Goal: Task Accomplishment & Management: Check status

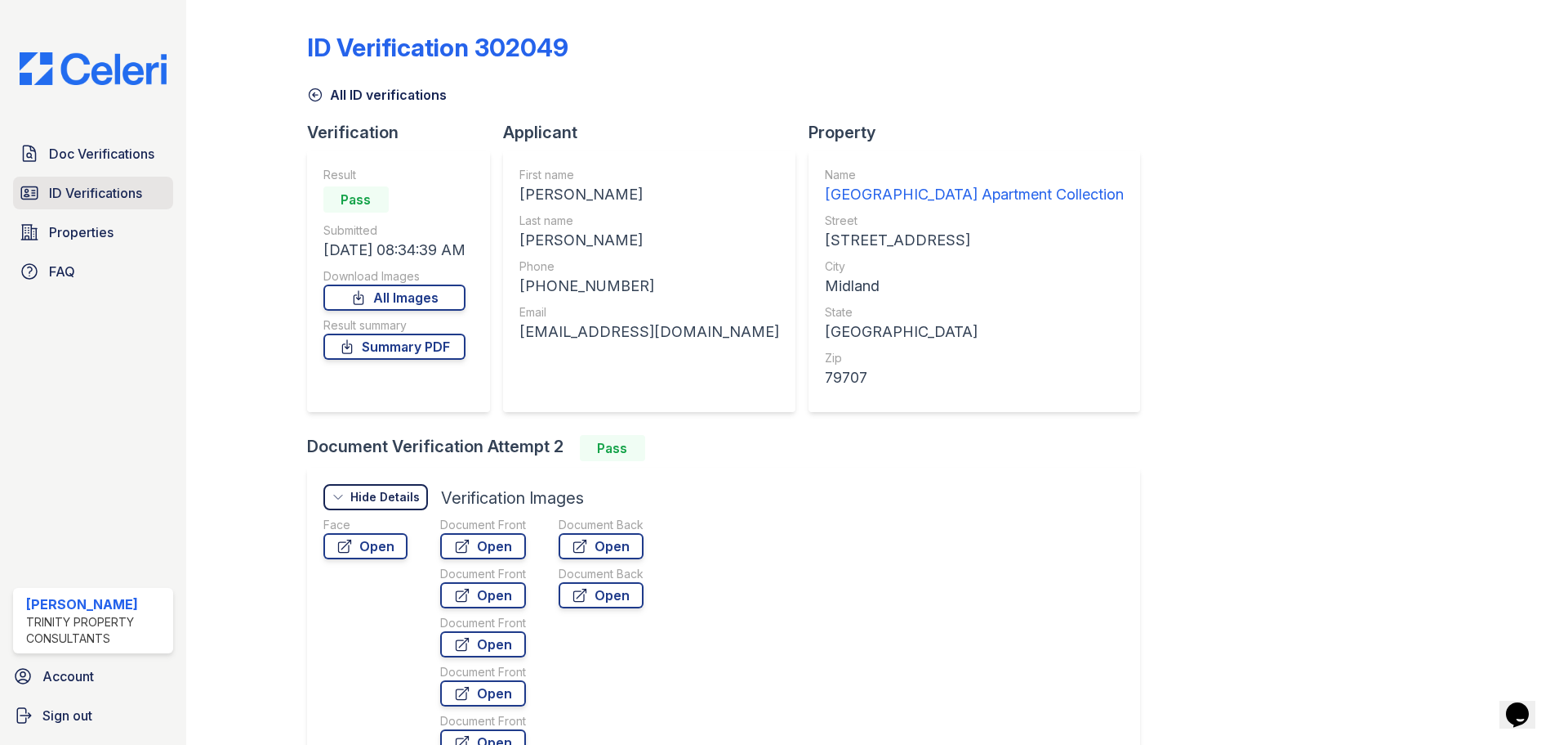
click at [121, 203] on link "ID Verifications" at bounding box center [93, 193] width 160 height 33
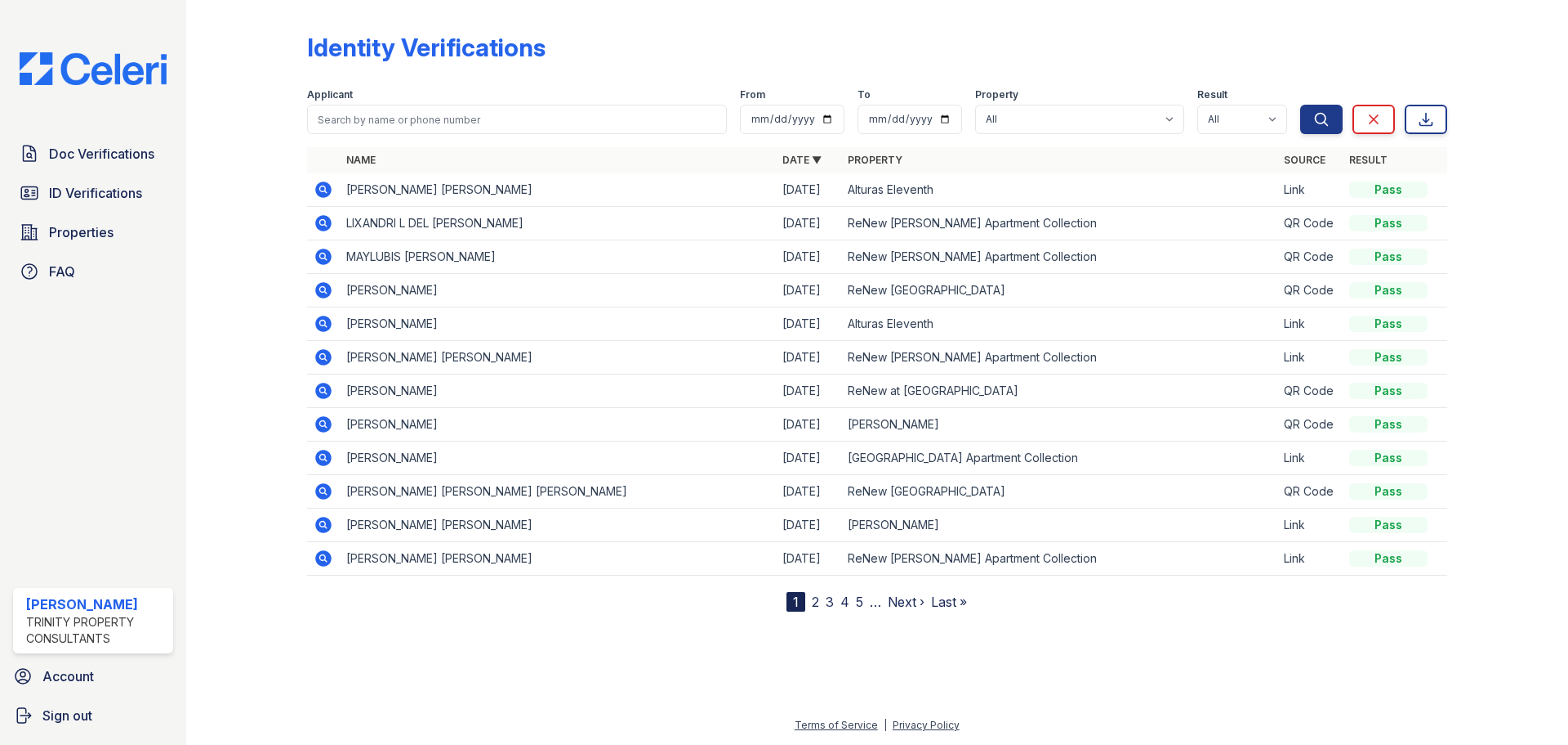
click at [313, 453] on td at bounding box center [323, 458] width 33 height 34
click at [319, 457] on icon at bounding box center [323, 457] width 19 height 19
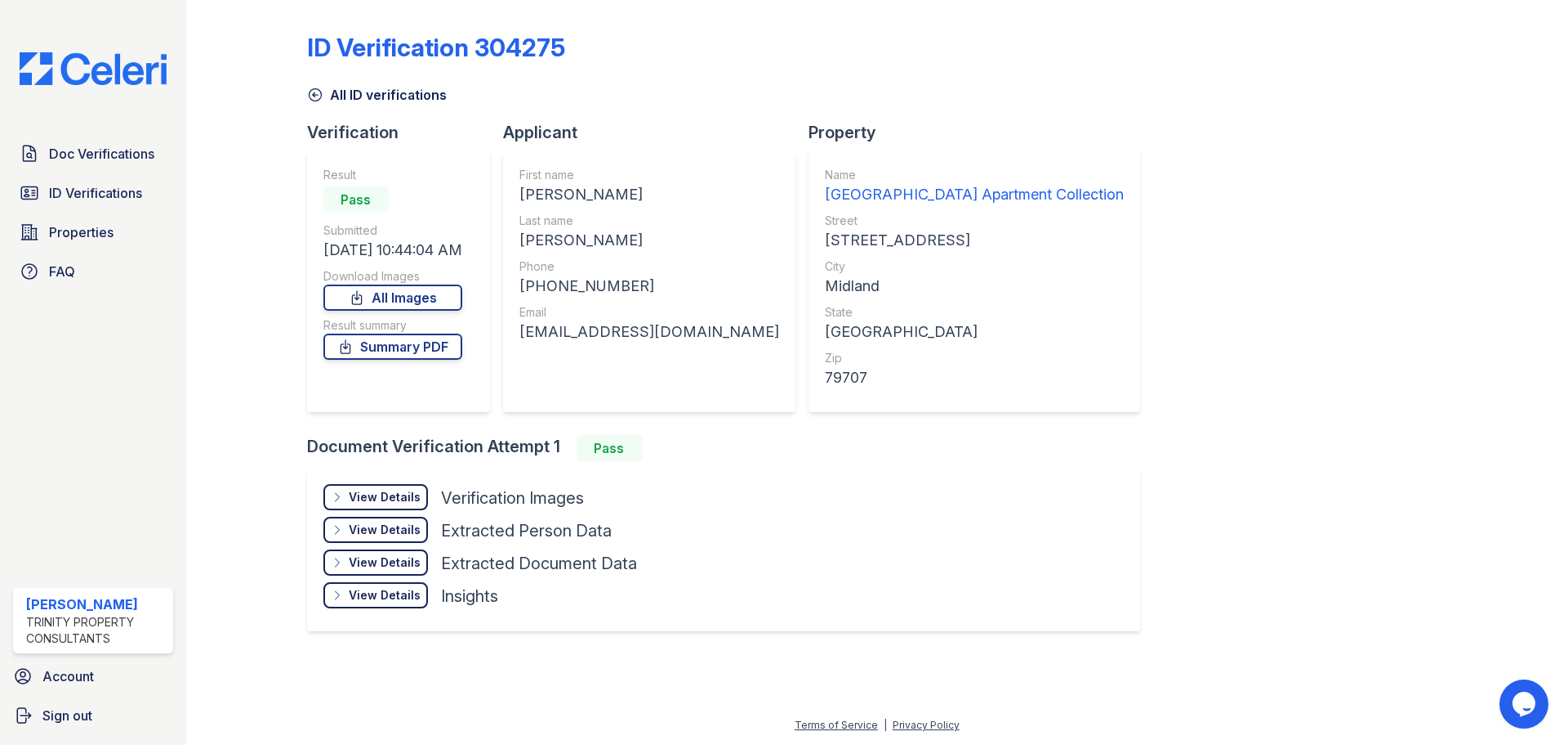
click at [389, 497] on div "View Details" at bounding box center [385, 497] width 72 height 16
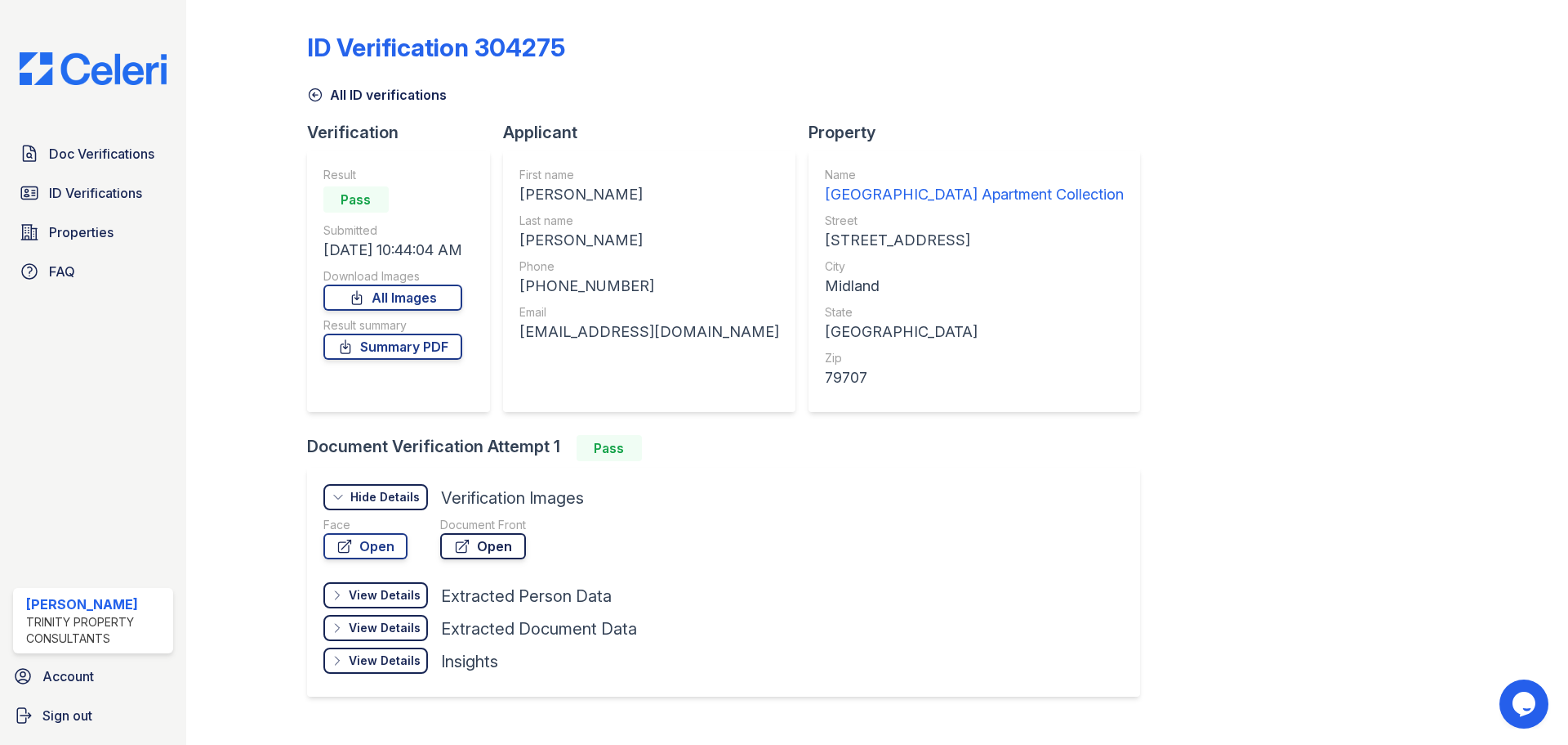
click at [454, 539] on icon at bounding box center [462, 546] width 16 height 16
click at [128, 197] on span "ID Verifications" at bounding box center [95, 193] width 93 height 19
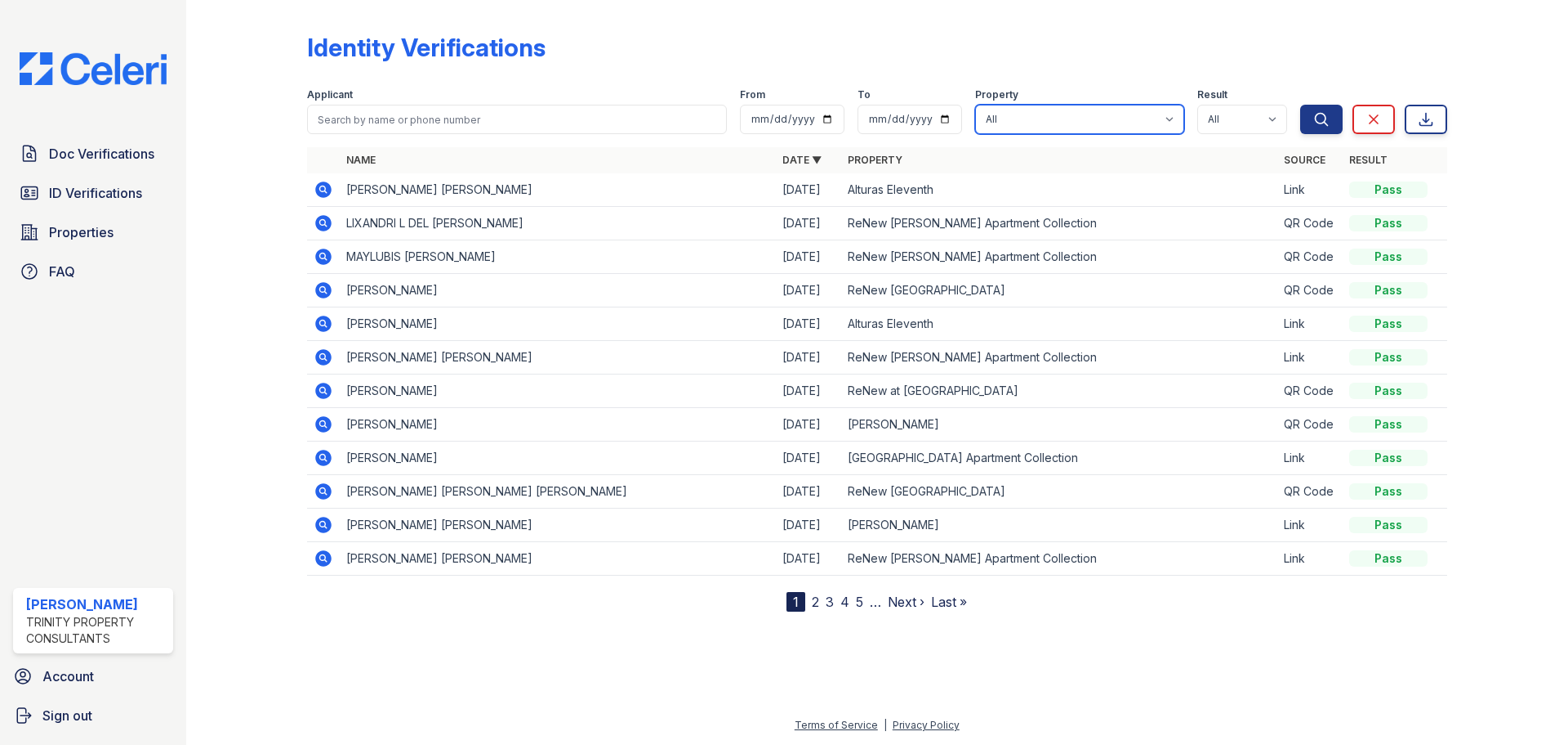
drag, startPoint x: 1068, startPoint y: 122, endPoint x: 1068, endPoint y: 133, distance: 11.0
click at [1068, 122] on select "All Alturas [PERSON_NAME] Alturas Eleventh [GEOGRAPHIC_DATA] ReNew [PERSON_NAME…" at bounding box center [1079, 119] width 209 height 30
select select "63"
click at [977, 105] on select "All Alturas [PERSON_NAME] Alturas Eleventh [GEOGRAPHIC_DATA] ReNew [PERSON_NAME…" at bounding box center [1079, 119] width 209 height 30
click at [1324, 120] on icon "submit" at bounding box center [1321, 118] width 16 height 16
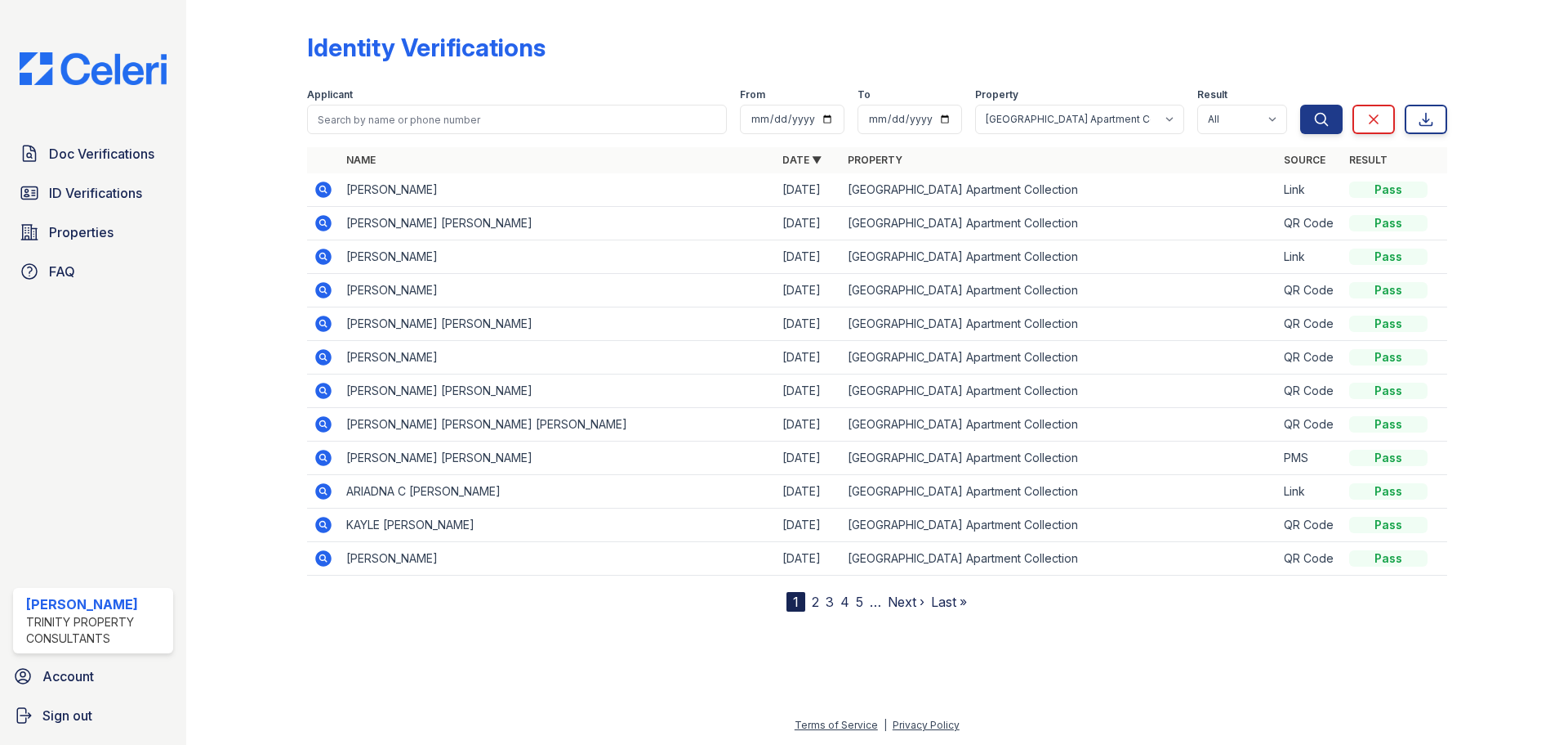
click at [317, 289] on icon at bounding box center [323, 290] width 16 height 16
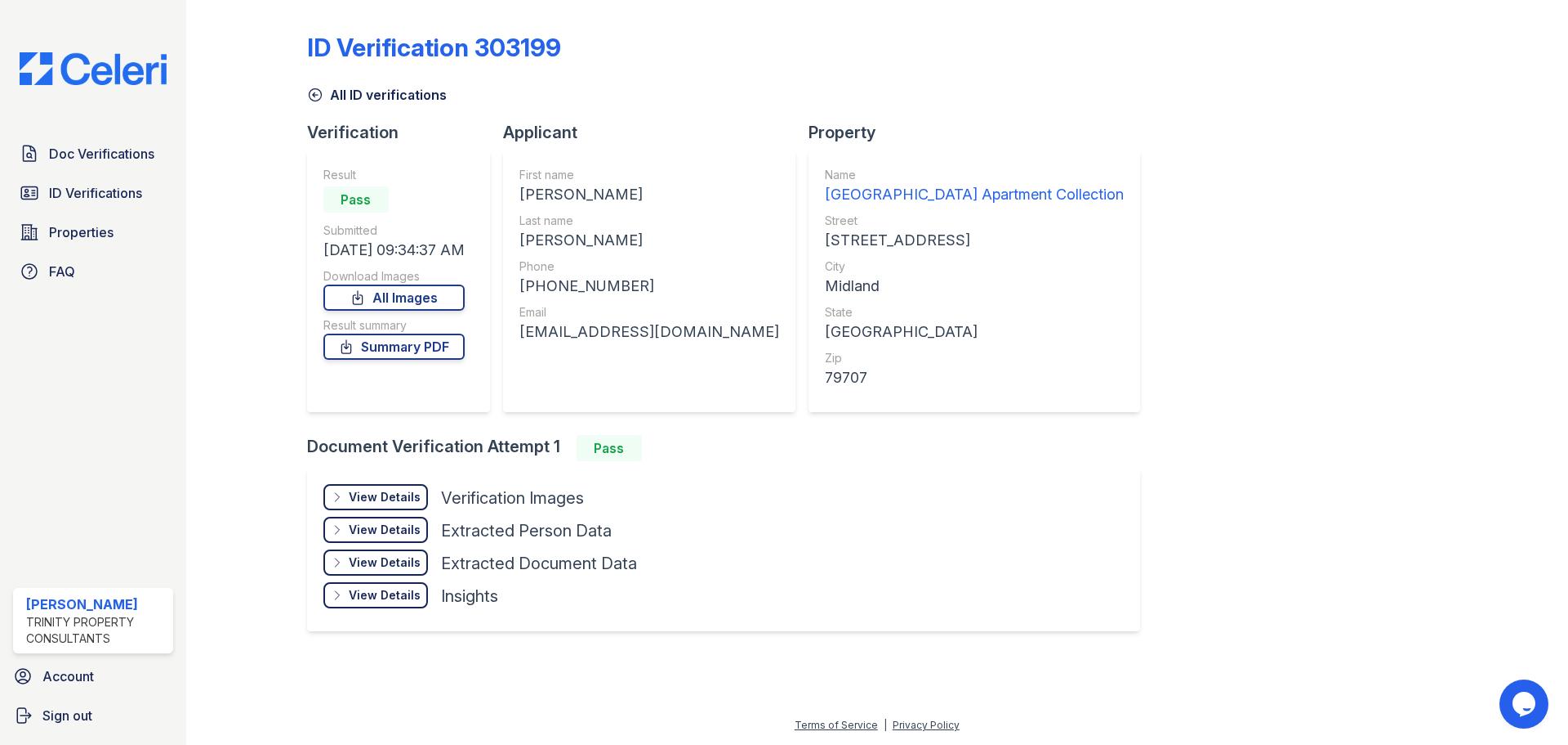
click at [397, 490] on div "View Details" at bounding box center [385, 497] width 72 height 16
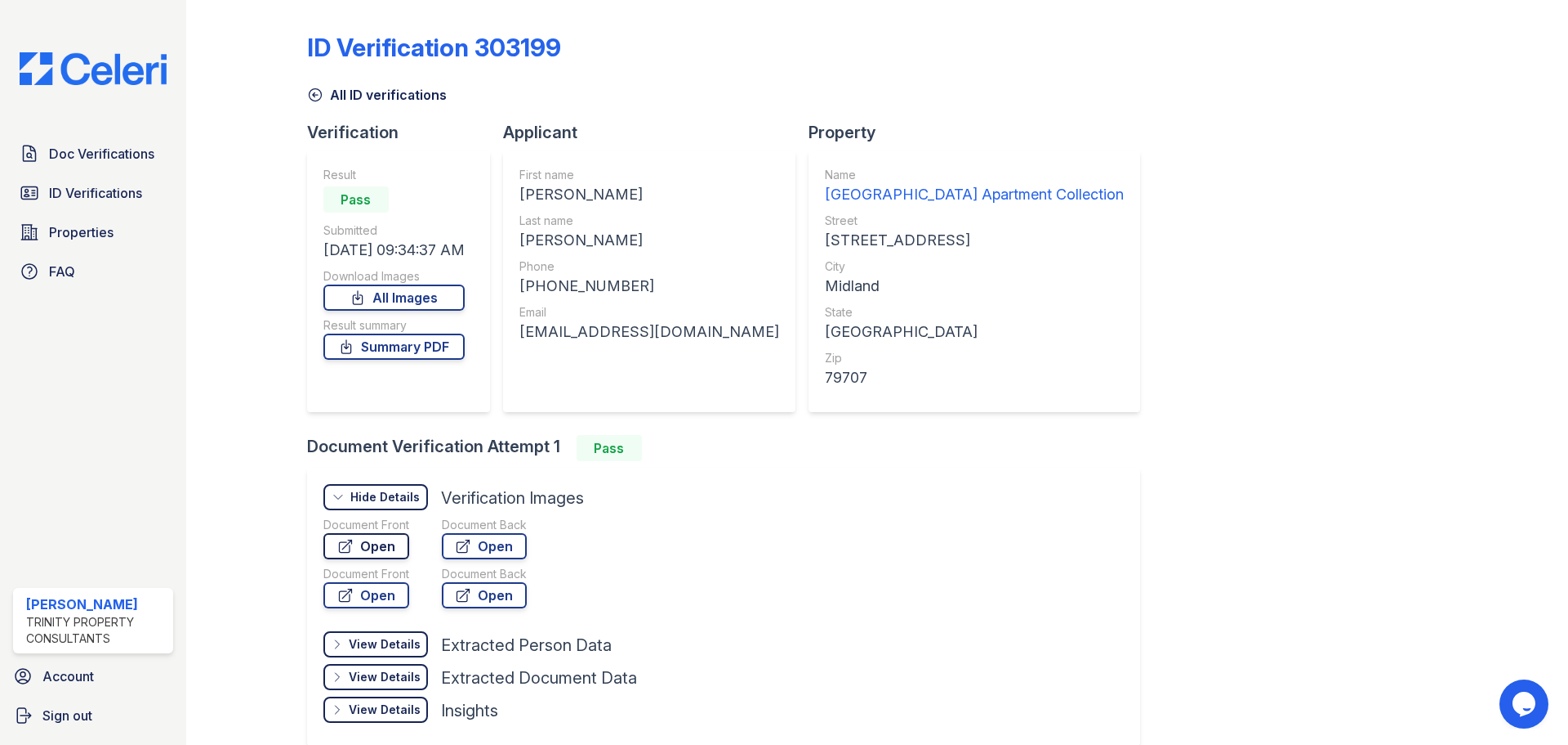
click at [376, 540] on link "Open" at bounding box center [366, 546] width 86 height 26
click at [58, 199] on span "ID Verifications" at bounding box center [95, 193] width 93 height 19
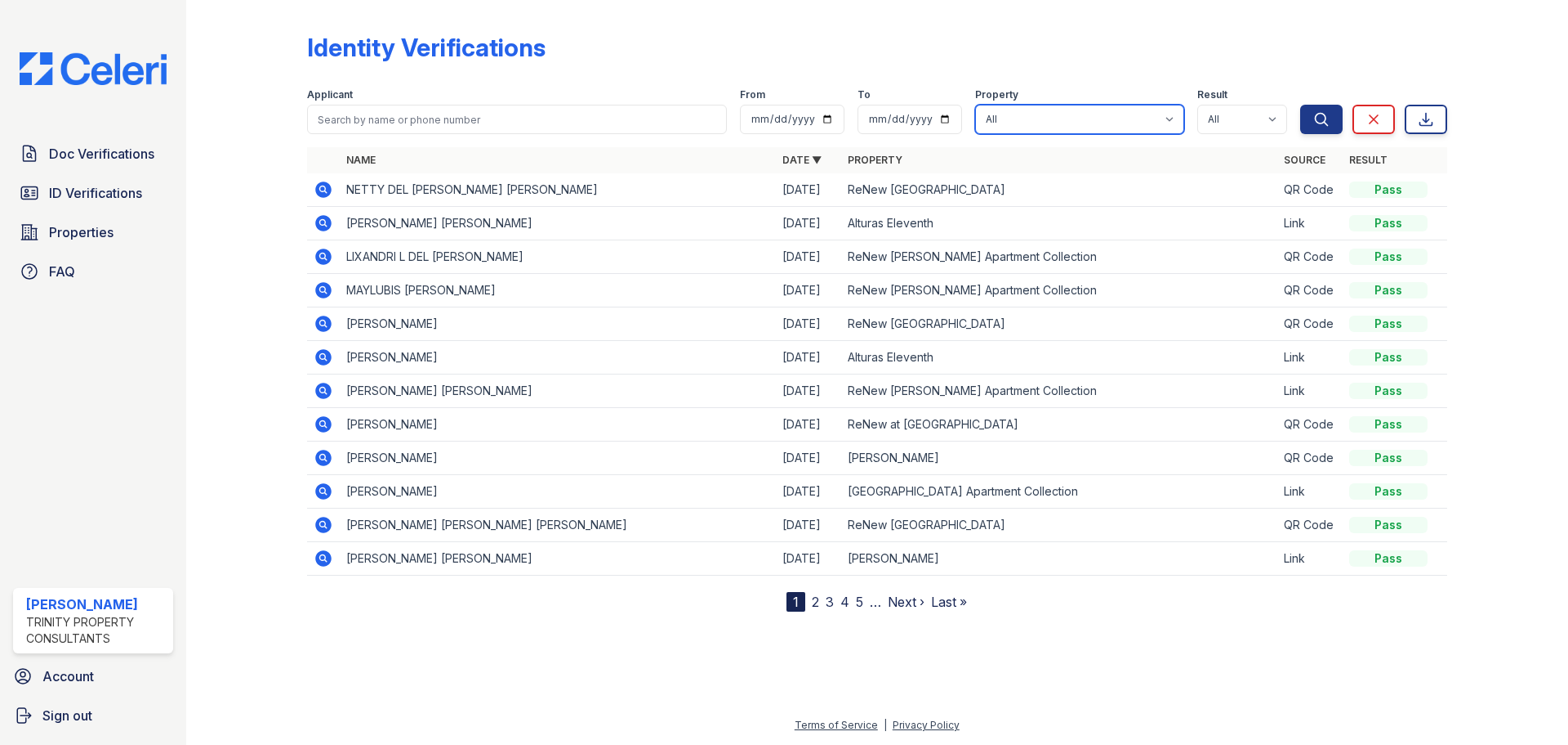
click at [1110, 127] on select "All Alturas [PERSON_NAME] Alturas Eleventh [GEOGRAPHIC_DATA] ReNew [PERSON_NAME…" at bounding box center [1079, 119] width 209 height 30
select select "63"
click at [977, 105] on select "All Alturas [PERSON_NAME] Alturas Eleventh [GEOGRAPHIC_DATA] ReNew [PERSON_NAME…" at bounding box center [1079, 119] width 209 height 30
click at [1313, 124] on icon "submit" at bounding box center [1321, 118] width 16 height 16
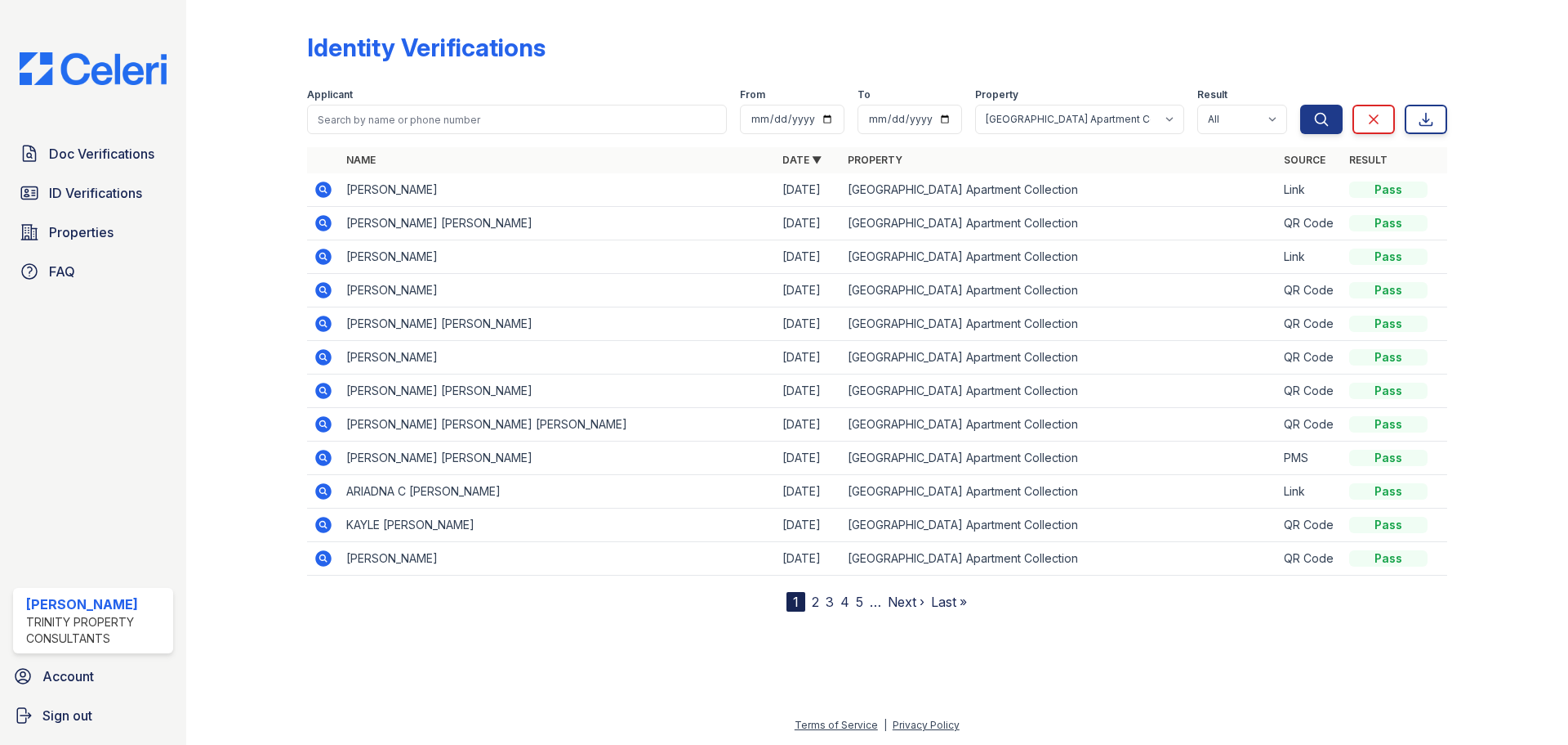
click at [816, 608] on link "2" at bounding box center [816, 601] width 8 height 16
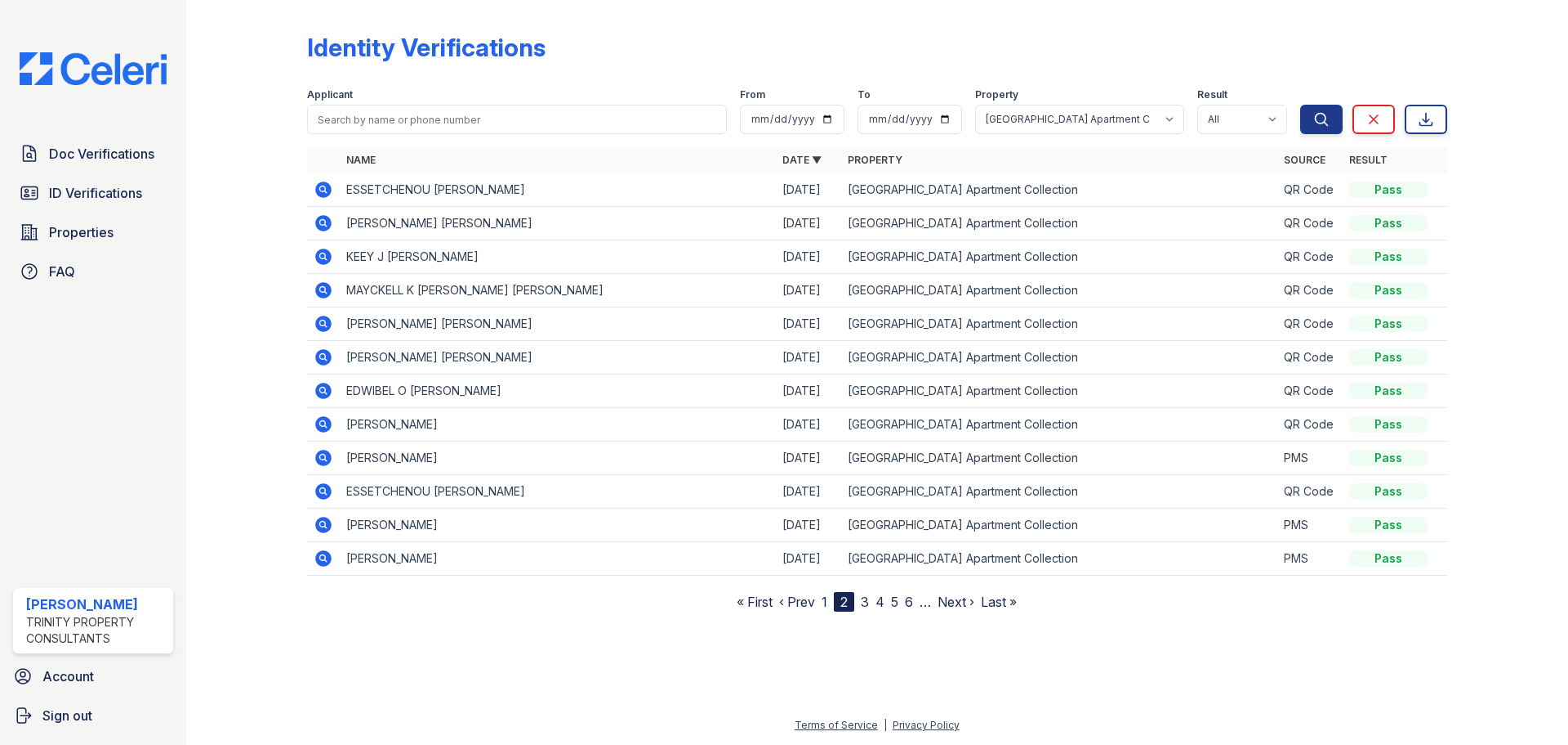
click at [331, 285] on icon at bounding box center [323, 290] width 19 height 19
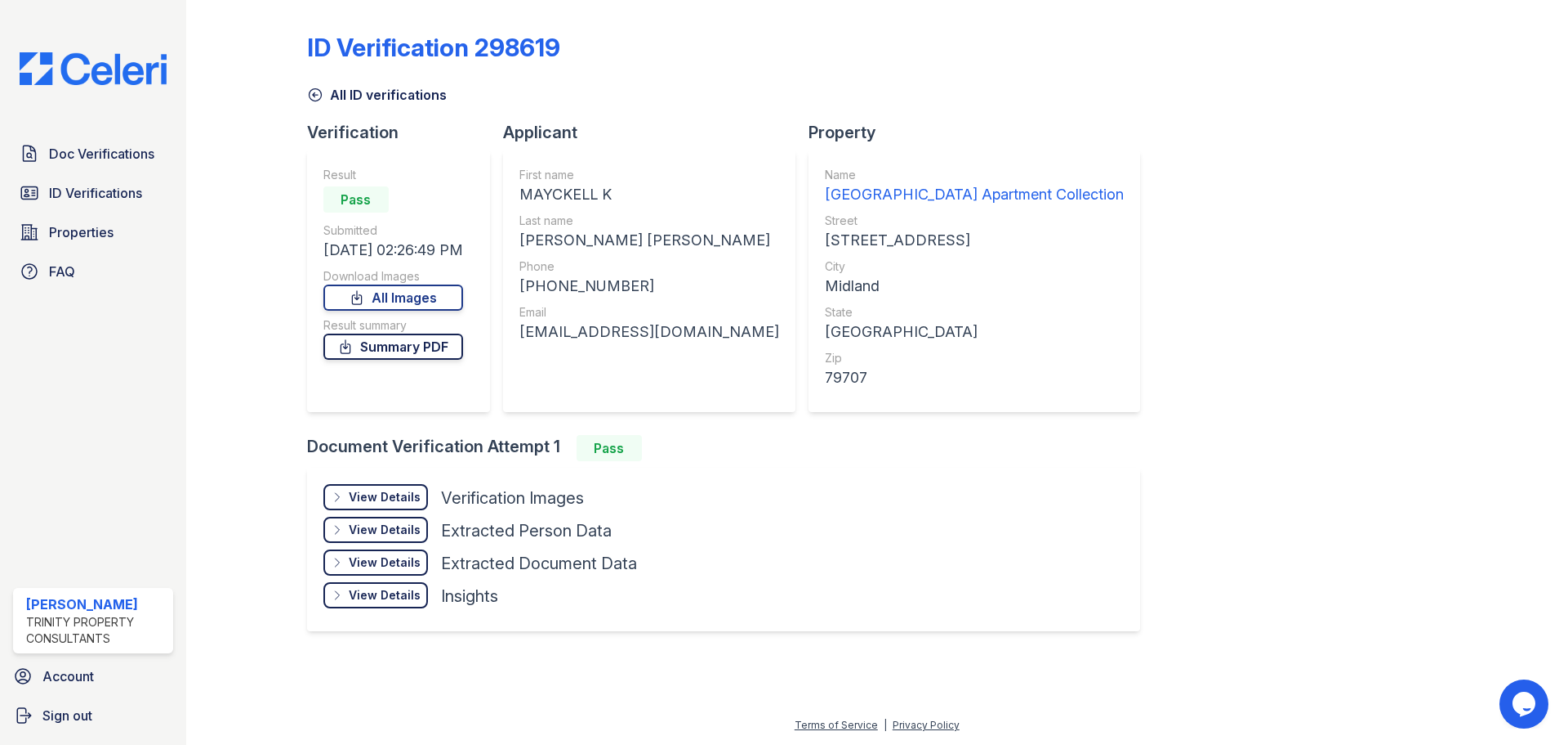
click at [389, 357] on link "Summary PDF" at bounding box center [392, 346] width 139 height 26
click at [127, 187] on span "ID Verifications" at bounding box center [95, 193] width 93 height 19
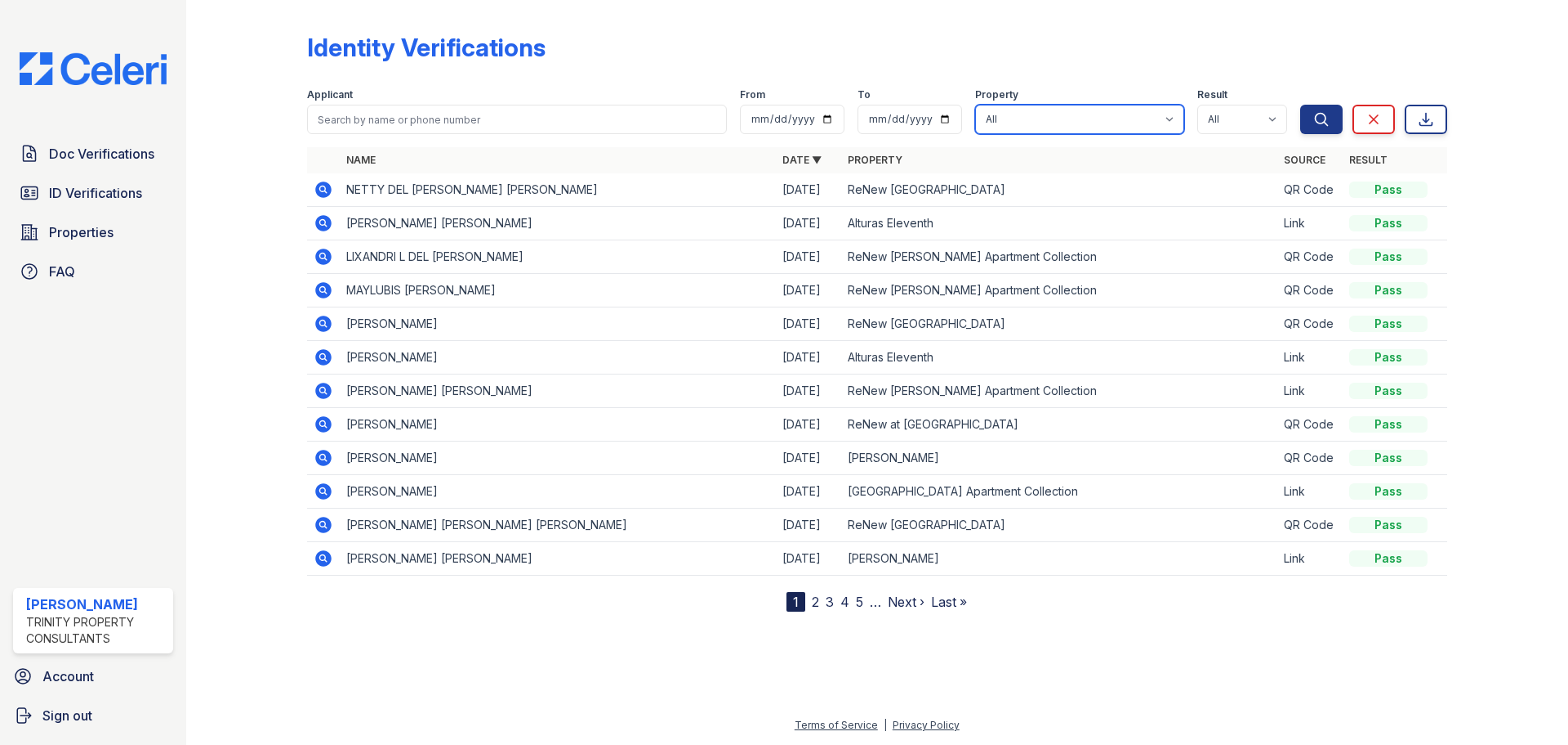
click at [1112, 112] on select "All Alturas [PERSON_NAME] Alturas Eleventh [GEOGRAPHIC_DATA] ReNew [PERSON_NAME…" at bounding box center [1079, 119] width 209 height 30
select select "63"
click at [977, 105] on select "All Alturas [PERSON_NAME] Alturas Eleventh [GEOGRAPHIC_DATA] ReNew [PERSON_NAME…" at bounding box center [1079, 119] width 209 height 30
click at [818, 597] on link "2" at bounding box center [816, 601] width 8 height 16
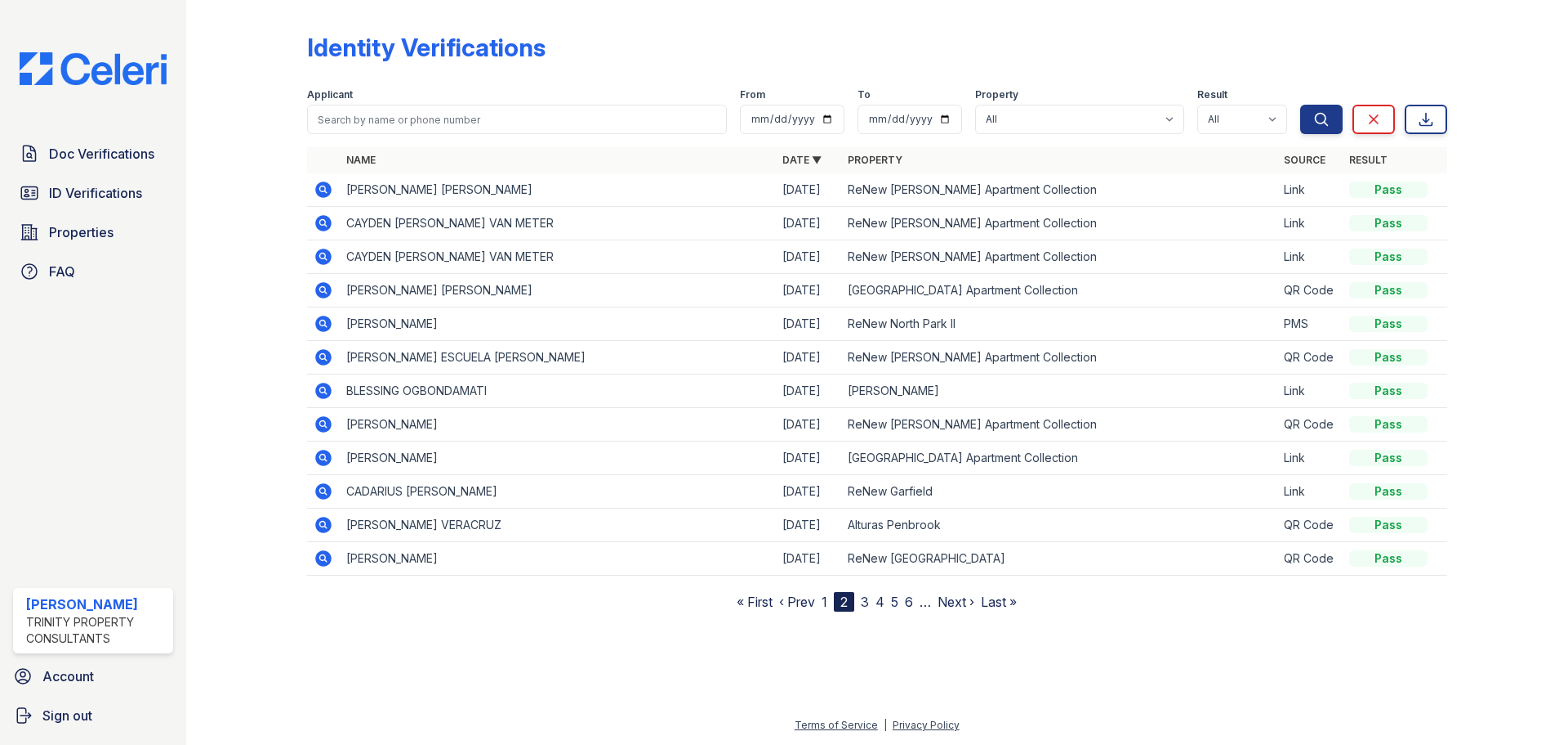
click at [867, 600] on link "3" at bounding box center [865, 601] width 8 height 16
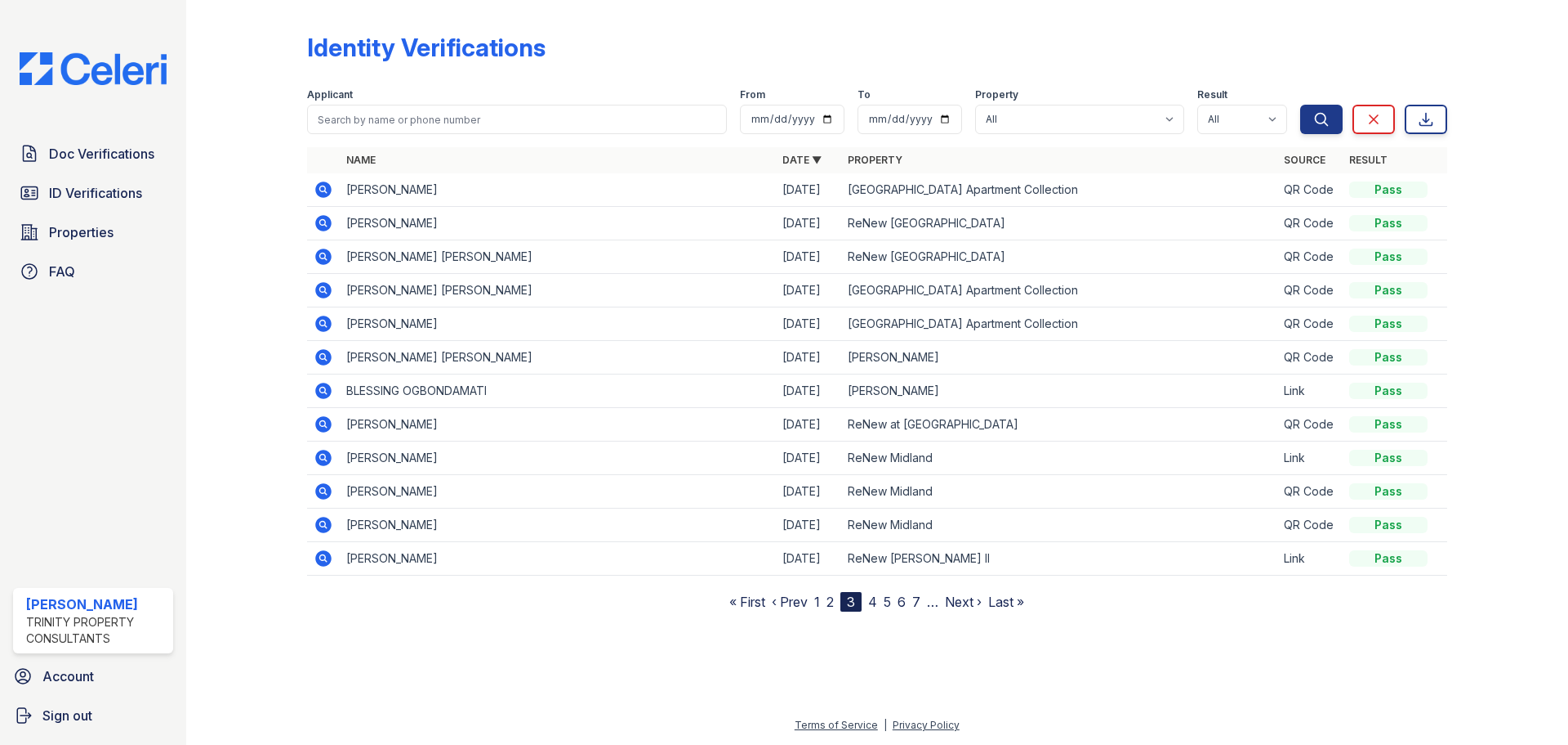
click at [873, 601] on link "4" at bounding box center [873, 601] width 9 height 16
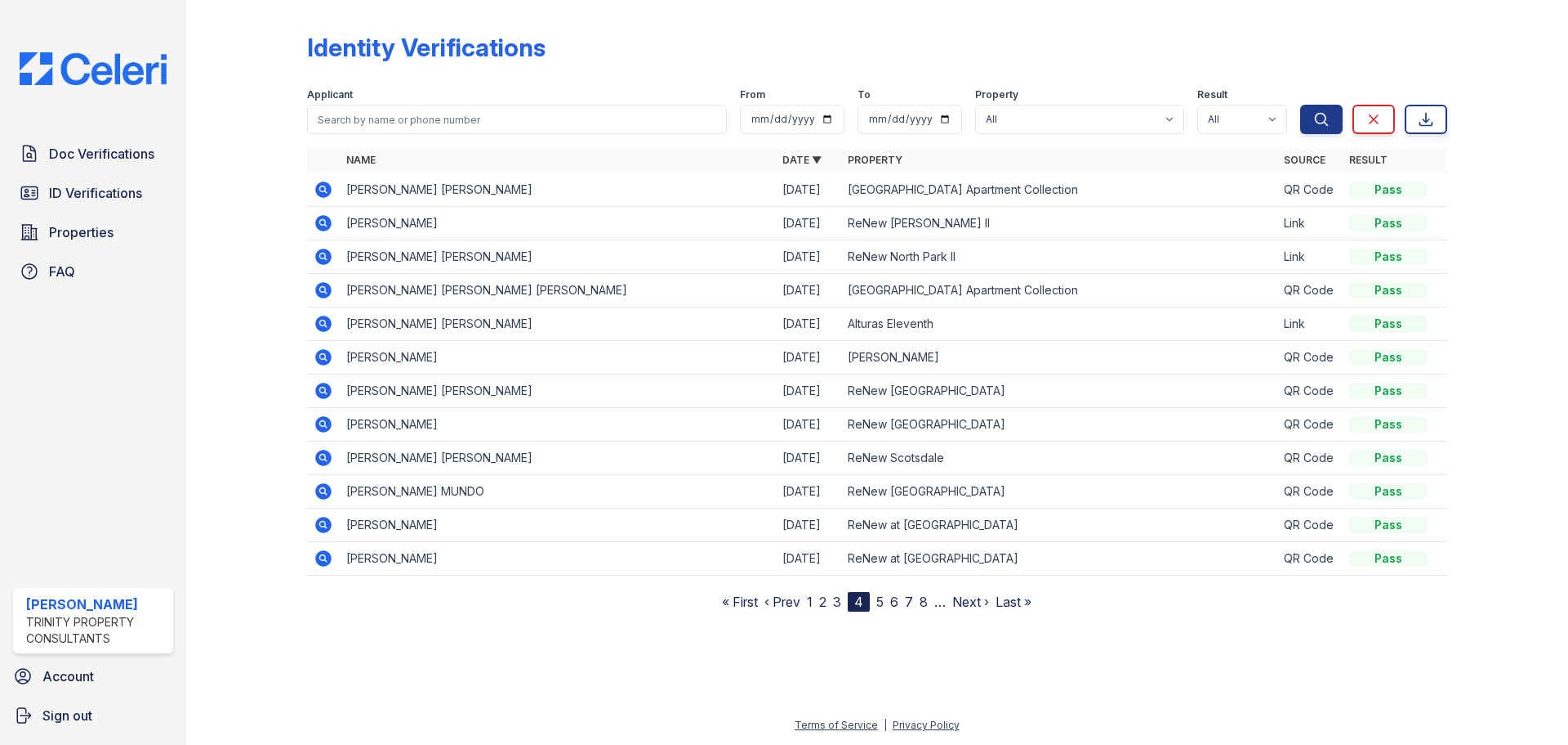
click at [806, 604] on nav "« First ‹ Prev 1 2 3 4 5 6 7 8 … Next › Last »" at bounding box center [877, 602] width 310 height 19
click at [812, 606] on link "1" at bounding box center [810, 601] width 6 height 16
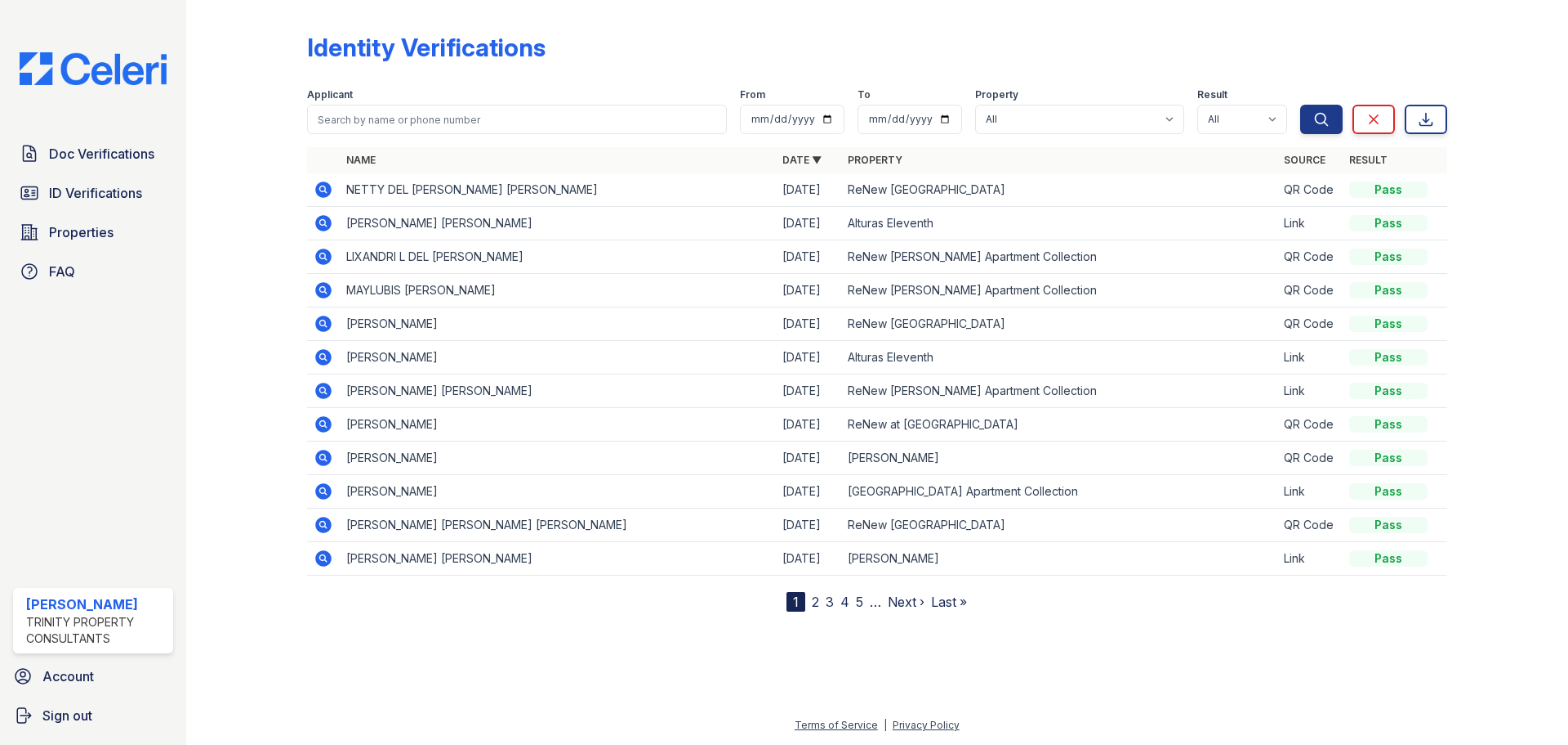
click at [816, 605] on link "2" at bounding box center [816, 601] width 8 height 16
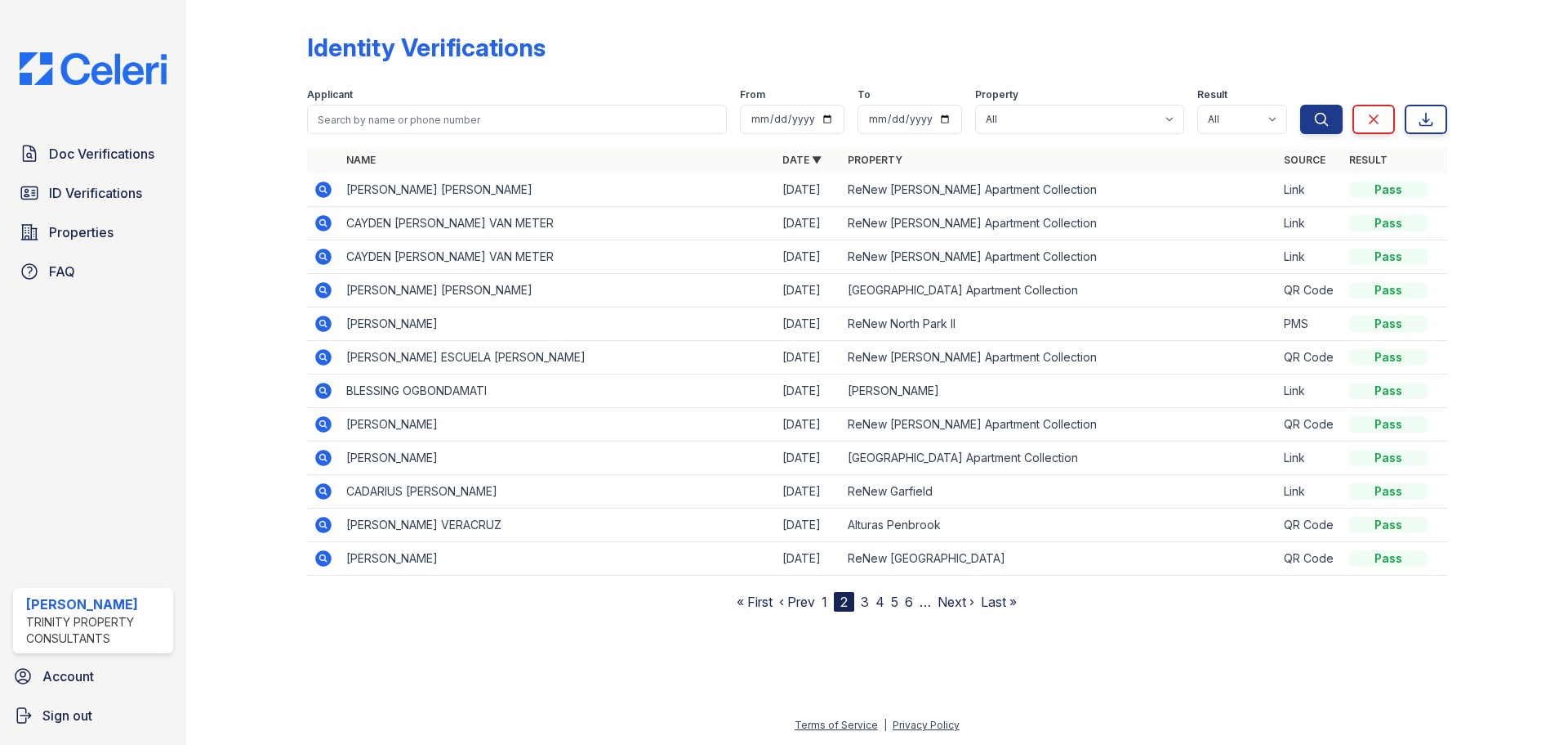
click at [864, 606] on link "3" at bounding box center [865, 601] width 8 height 16
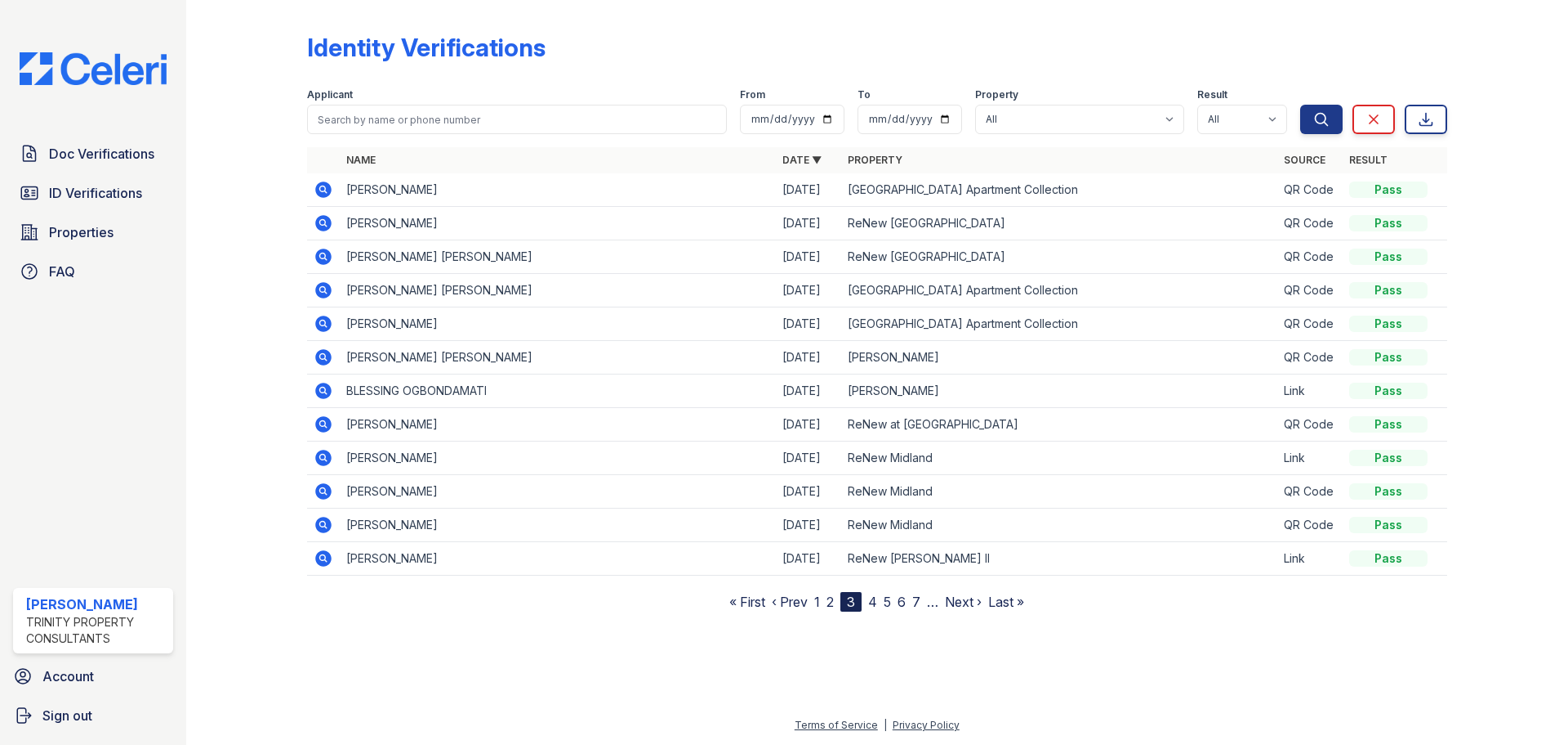
click at [814, 603] on nav "« First ‹ Prev 1 2 3 4 5 6 7 … Next › Last »" at bounding box center [876, 602] width 295 height 19
click at [818, 604] on link "1" at bounding box center [818, 601] width 6 height 16
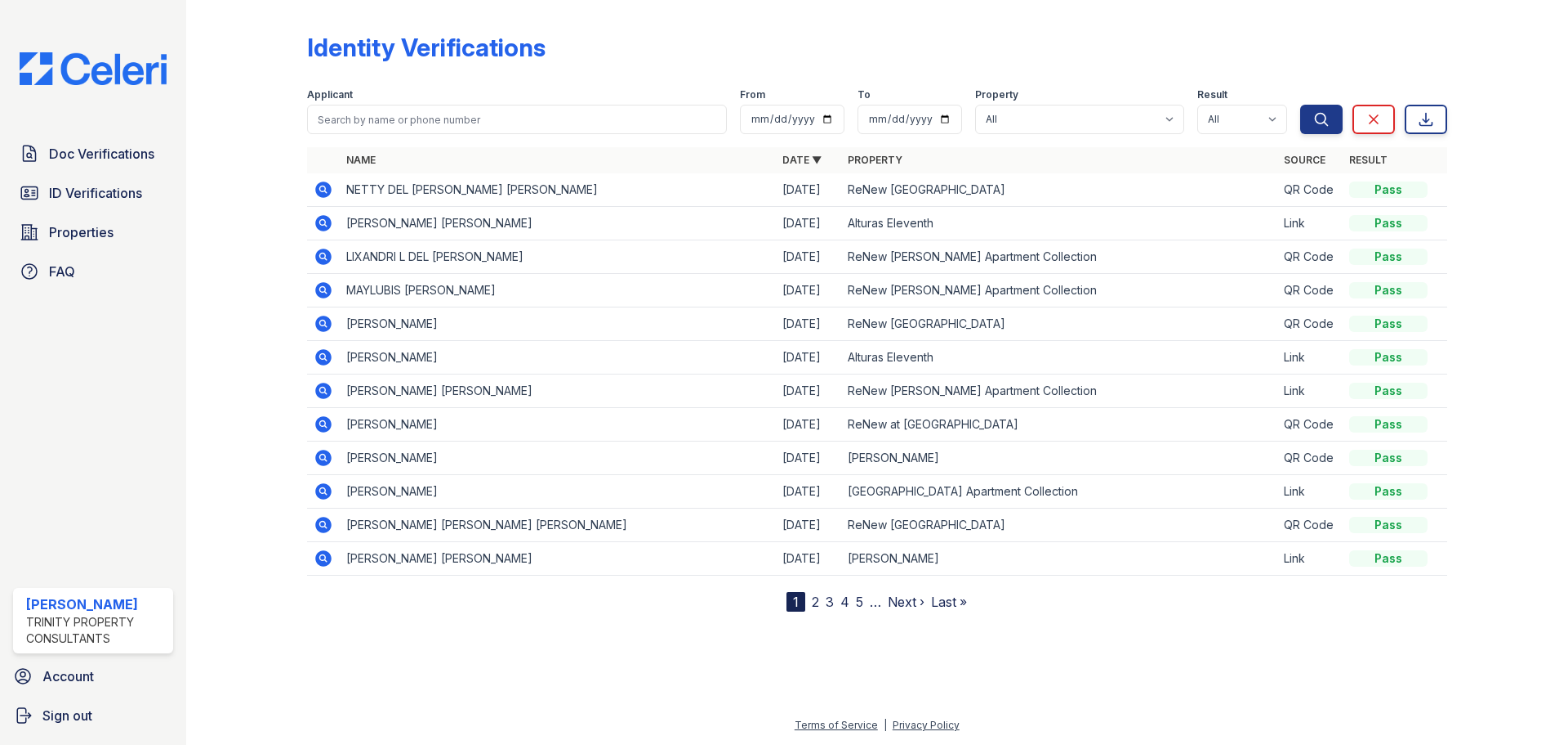
click at [815, 604] on link "2" at bounding box center [816, 601] width 8 height 16
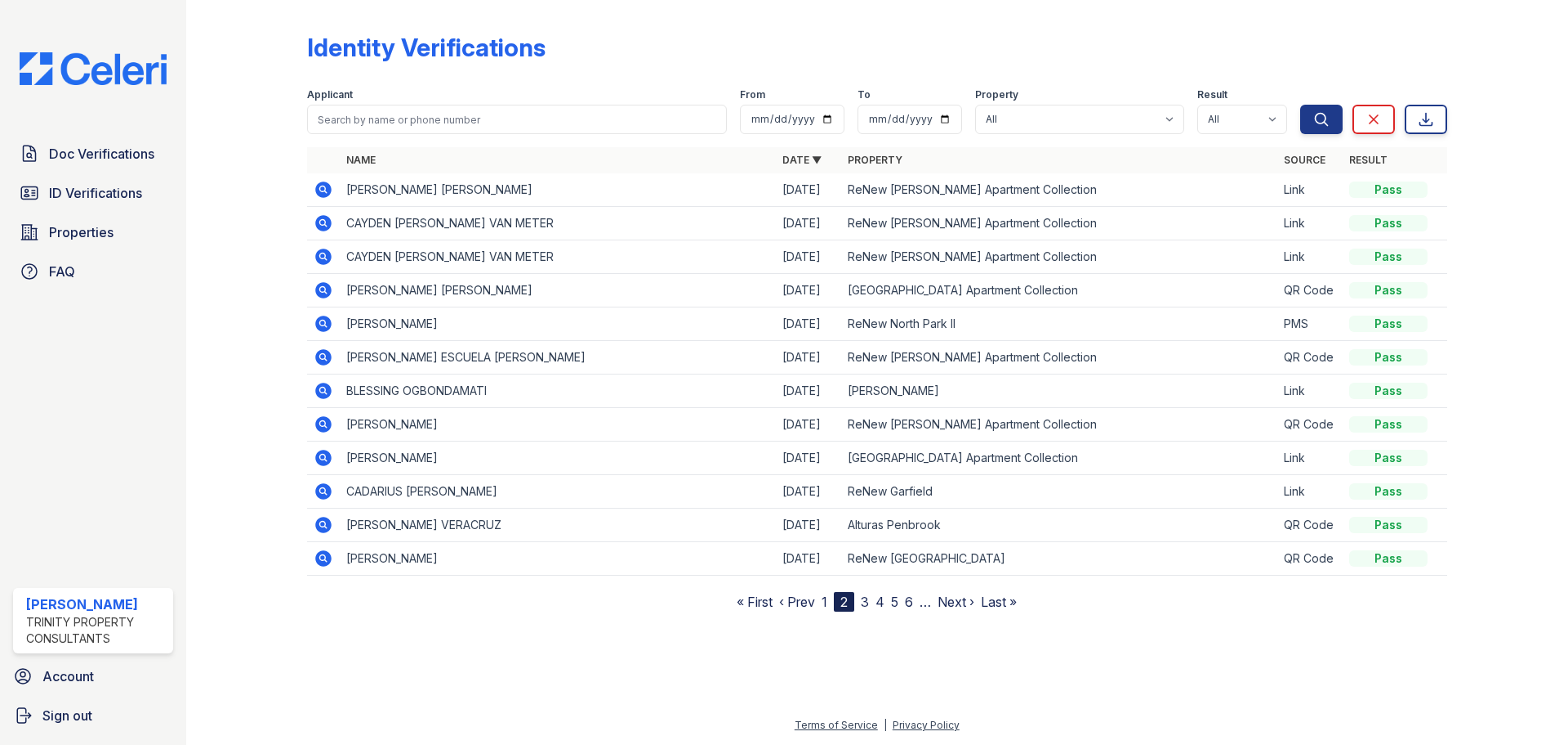
click at [868, 605] on link "3" at bounding box center [865, 601] width 8 height 16
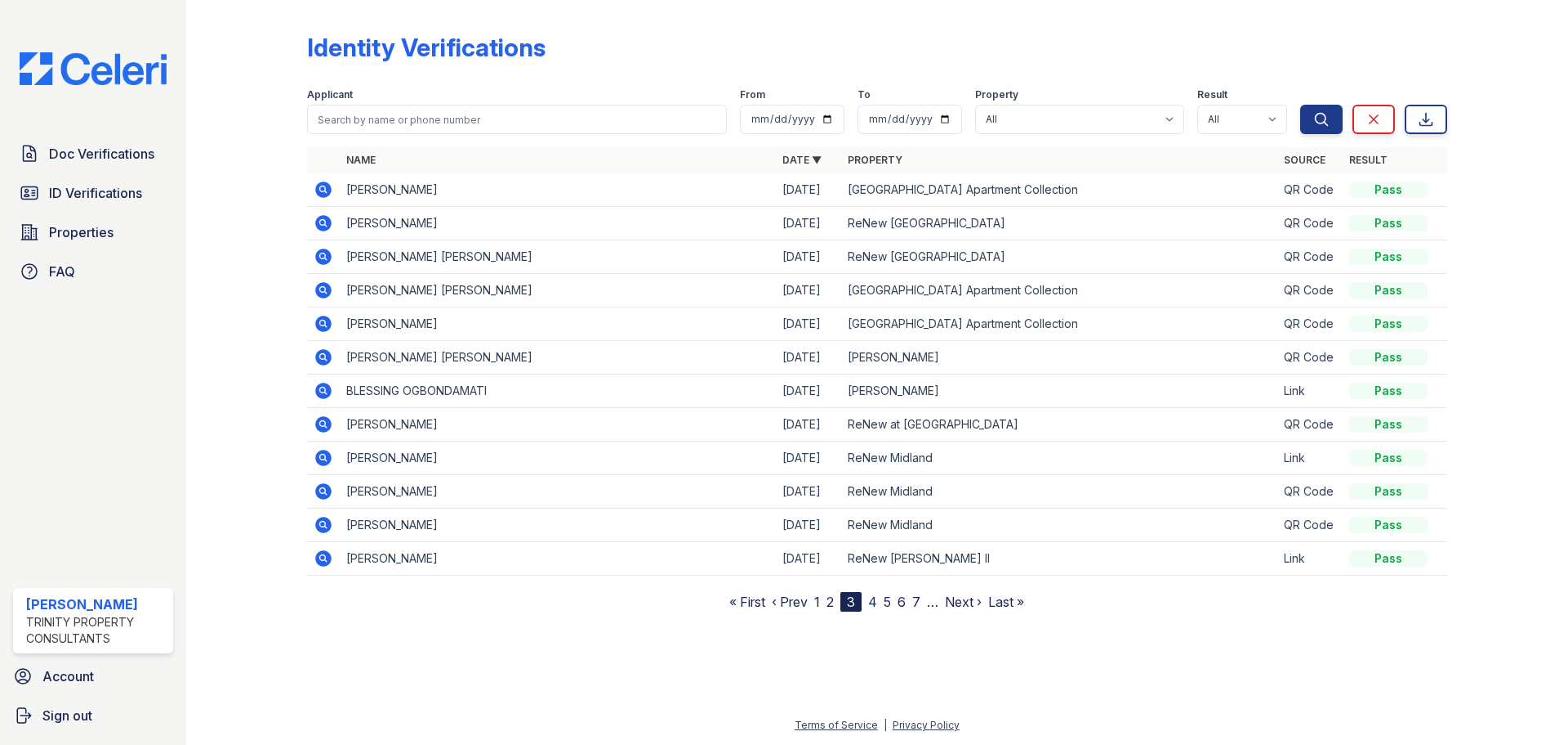
click at [820, 604] on link "1" at bounding box center [818, 601] width 6 height 16
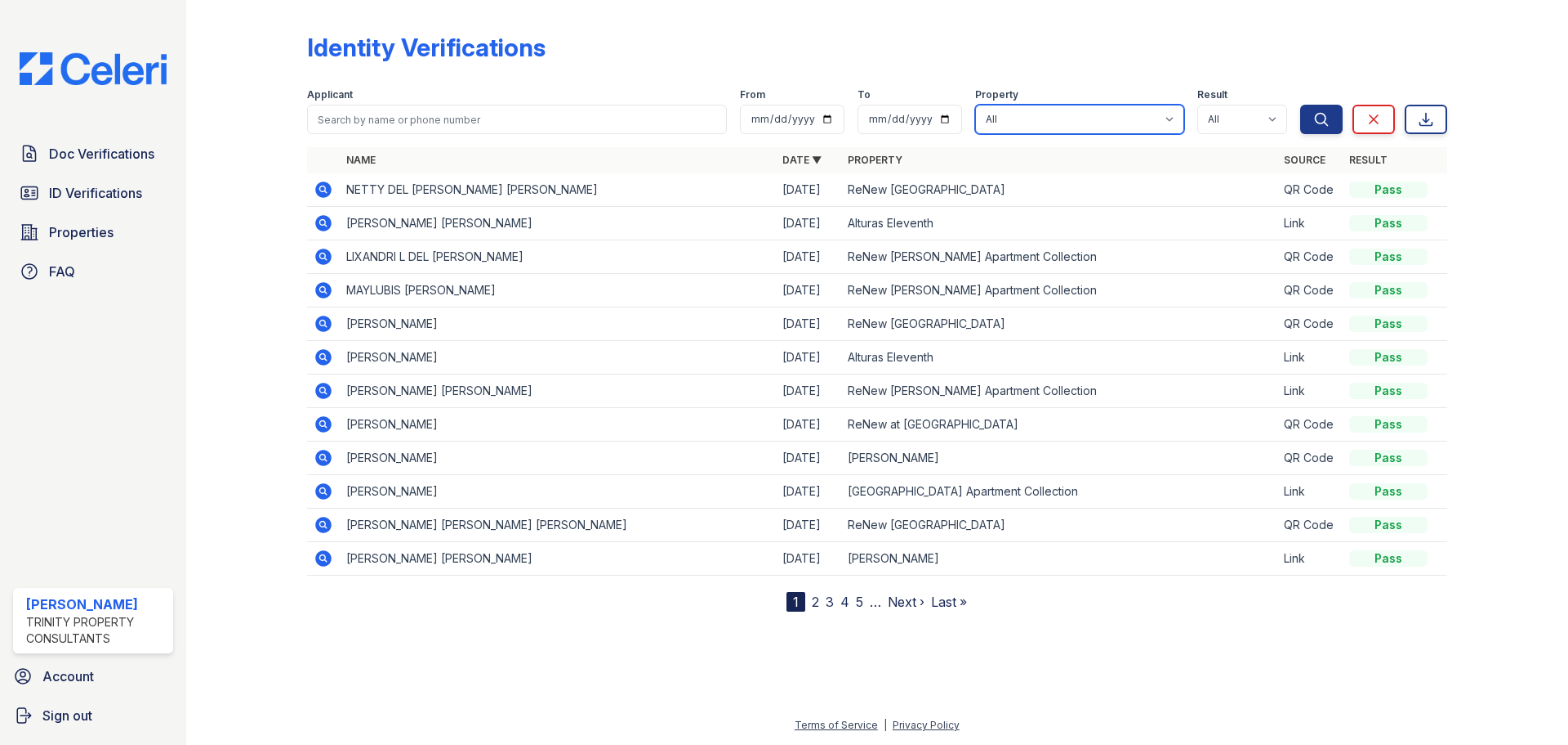
click at [1006, 133] on select "All Alturas Andrews Alturas Eleventh Alturas Penbrook ReNew Andrews Apartment C…" at bounding box center [1079, 119] width 209 height 30
select select "63"
click at [977, 105] on select "All Alturas Andrews Alturas Eleventh Alturas Penbrook ReNew Andrews Apartment C…" at bounding box center [1079, 119] width 209 height 30
click at [1311, 116] on button "Search" at bounding box center [1322, 119] width 42 height 30
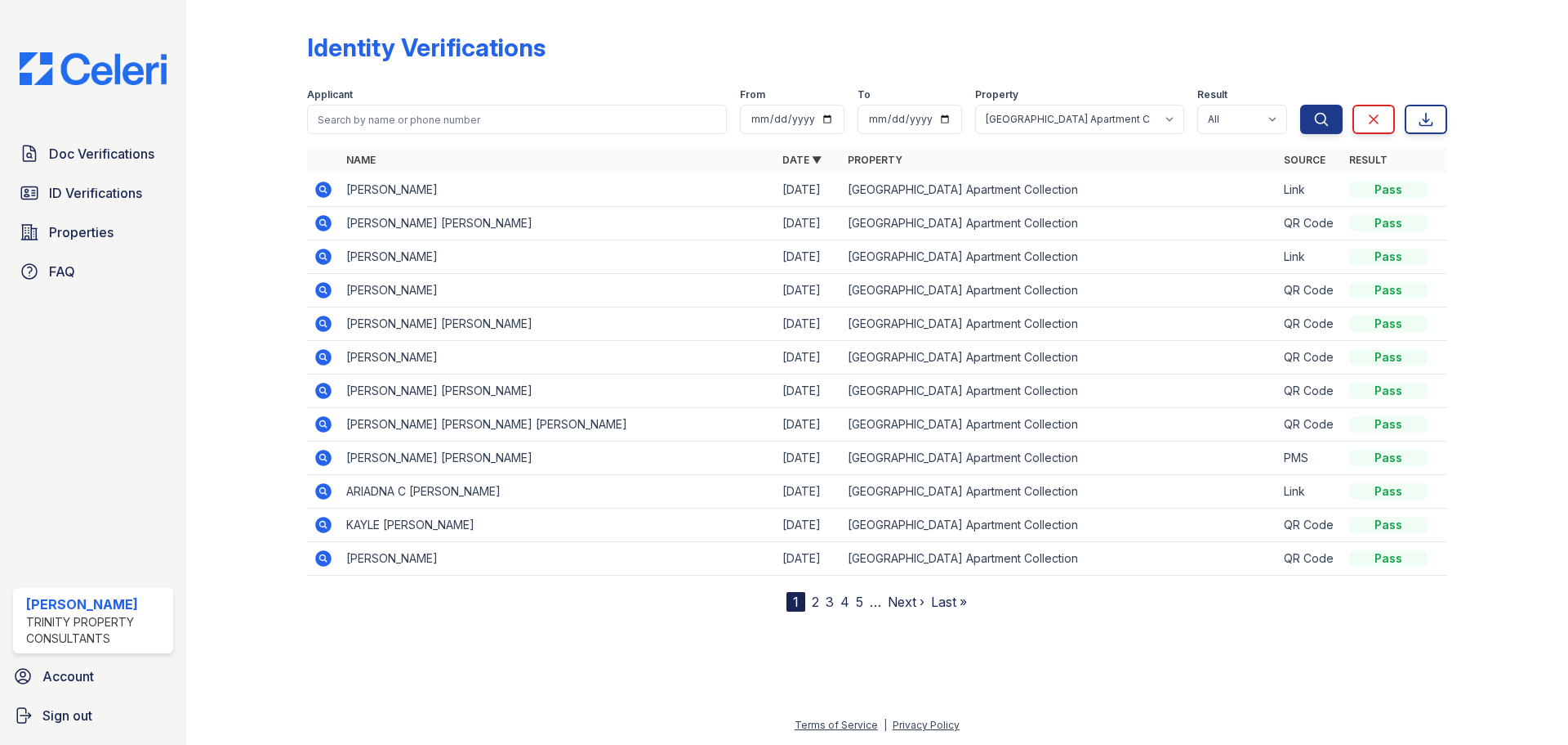
click at [816, 601] on link "2" at bounding box center [816, 601] width 8 height 16
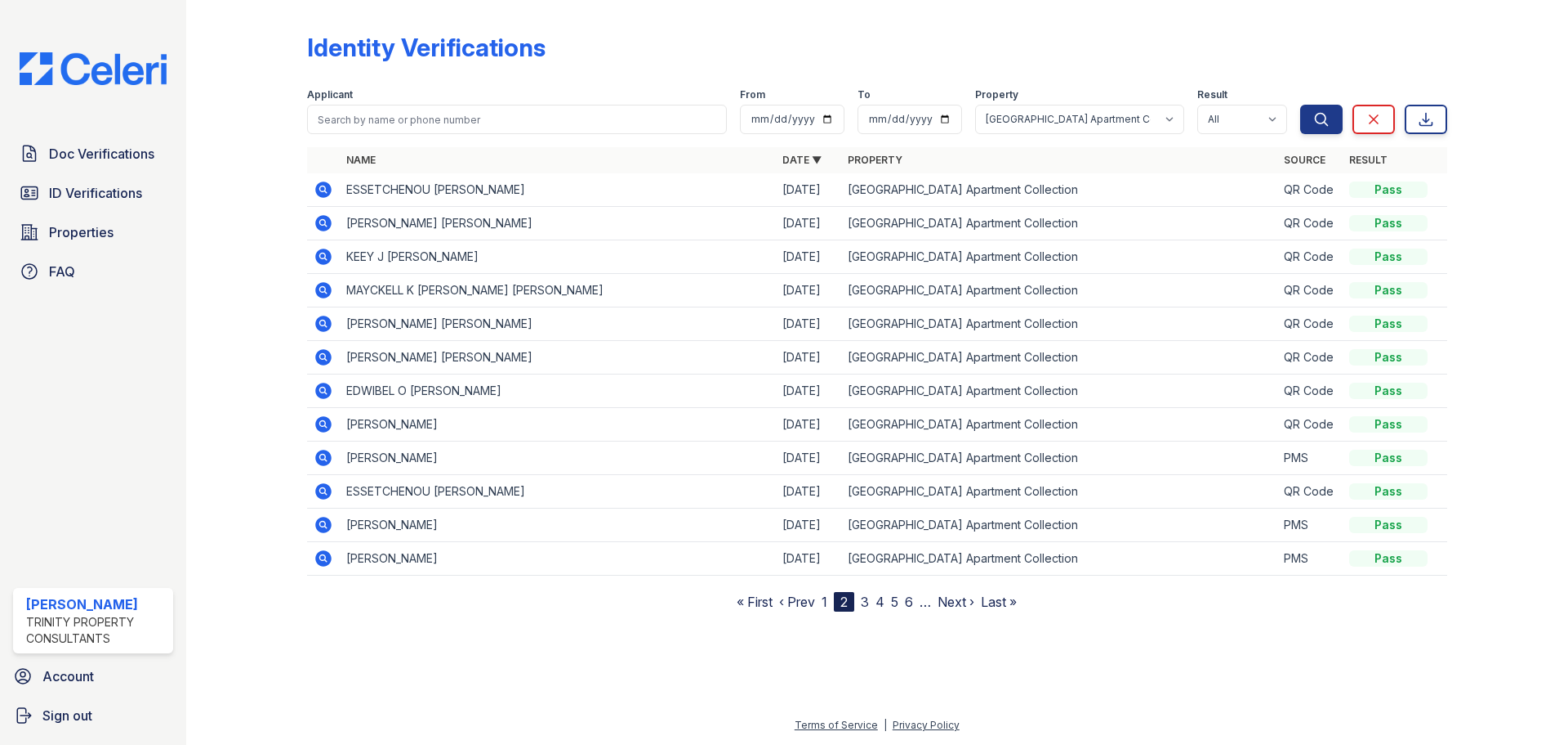
click at [328, 255] on icon at bounding box center [323, 256] width 16 height 16
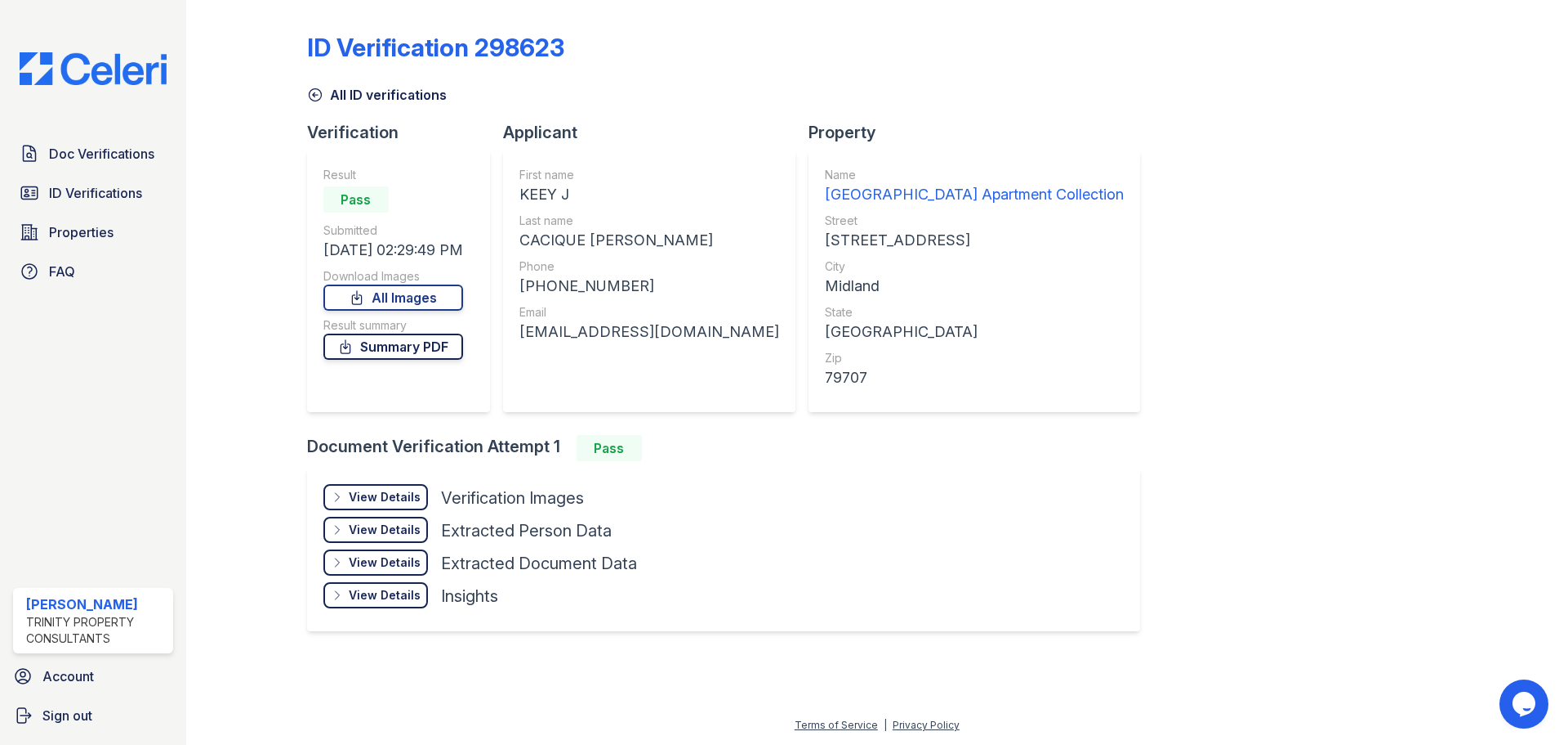
click at [395, 348] on link "Summary PDF" at bounding box center [392, 346] width 139 height 26
click at [392, 492] on div "View Details" at bounding box center [385, 497] width 72 height 16
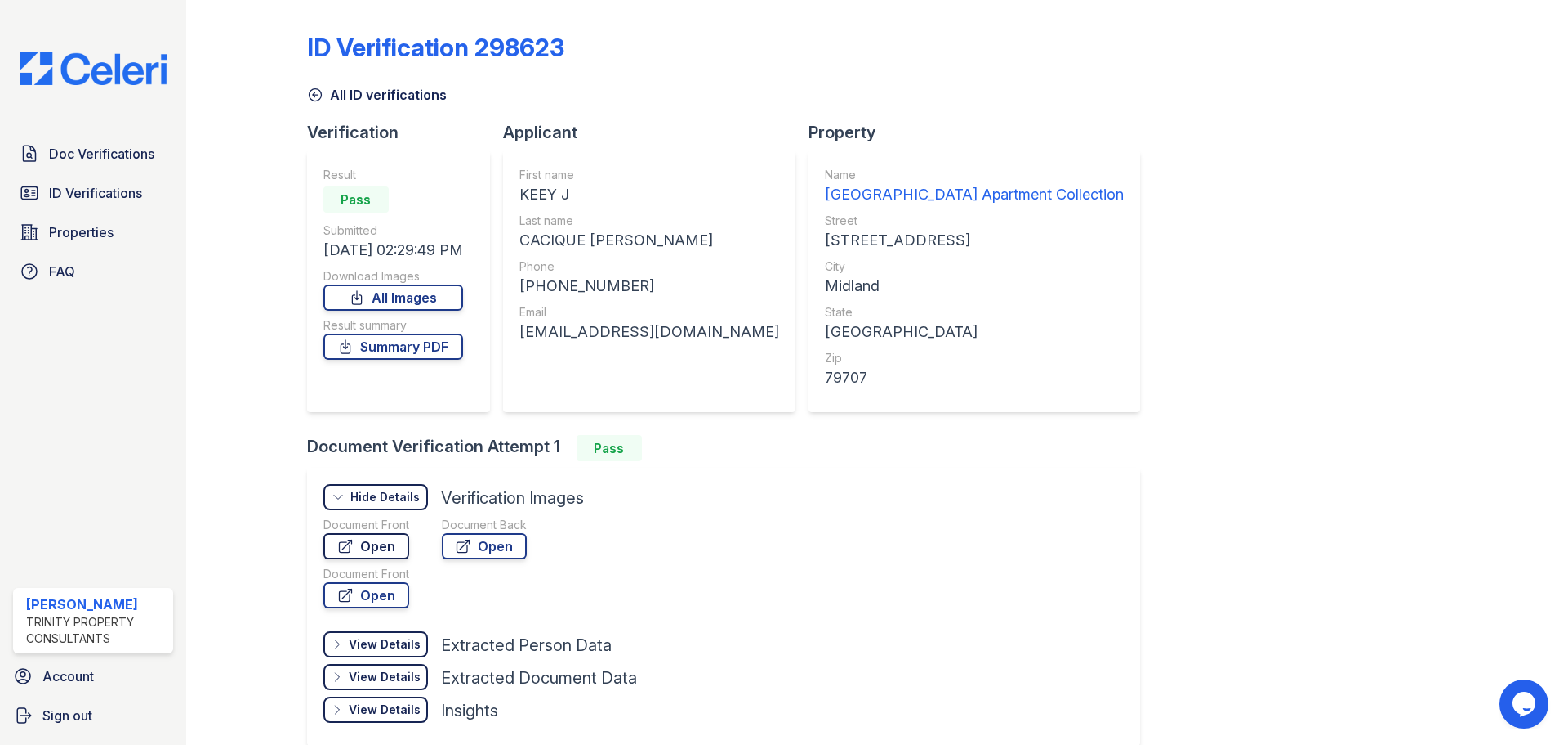
click at [385, 548] on link "Open" at bounding box center [366, 546] width 86 height 26
click at [316, 92] on icon at bounding box center [315, 94] width 16 height 16
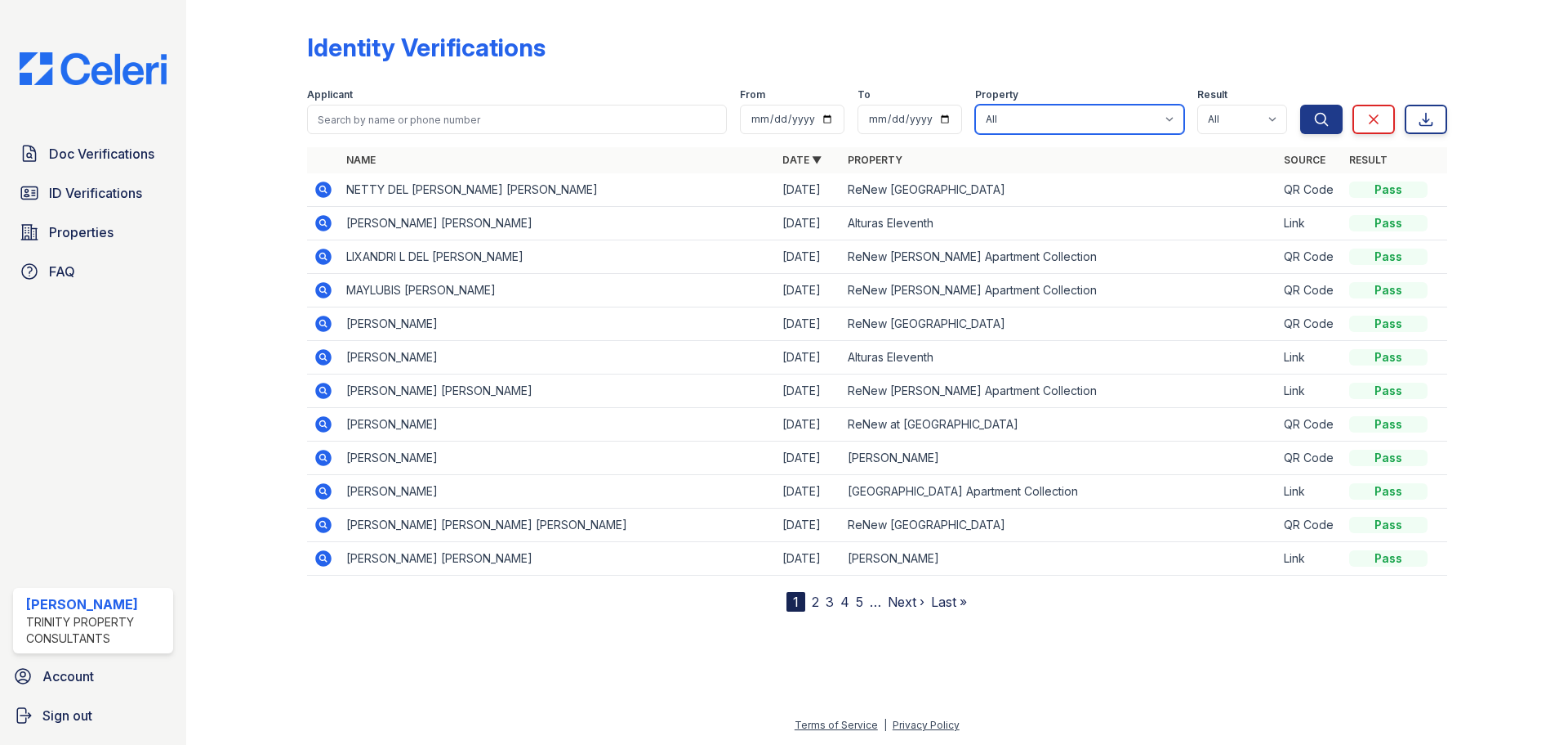
click at [1076, 131] on select "All Alturas Andrews Alturas Eleventh Alturas Penbrook ReNew Andrews Apartment C…" at bounding box center [1079, 119] width 209 height 30
select select "63"
click at [977, 105] on select "All Alturas Andrews Alturas Eleventh Alturas Penbrook ReNew Andrews Apartment C…" at bounding box center [1079, 119] width 209 height 30
click at [1327, 106] on button "Search" at bounding box center [1322, 119] width 42 height 30
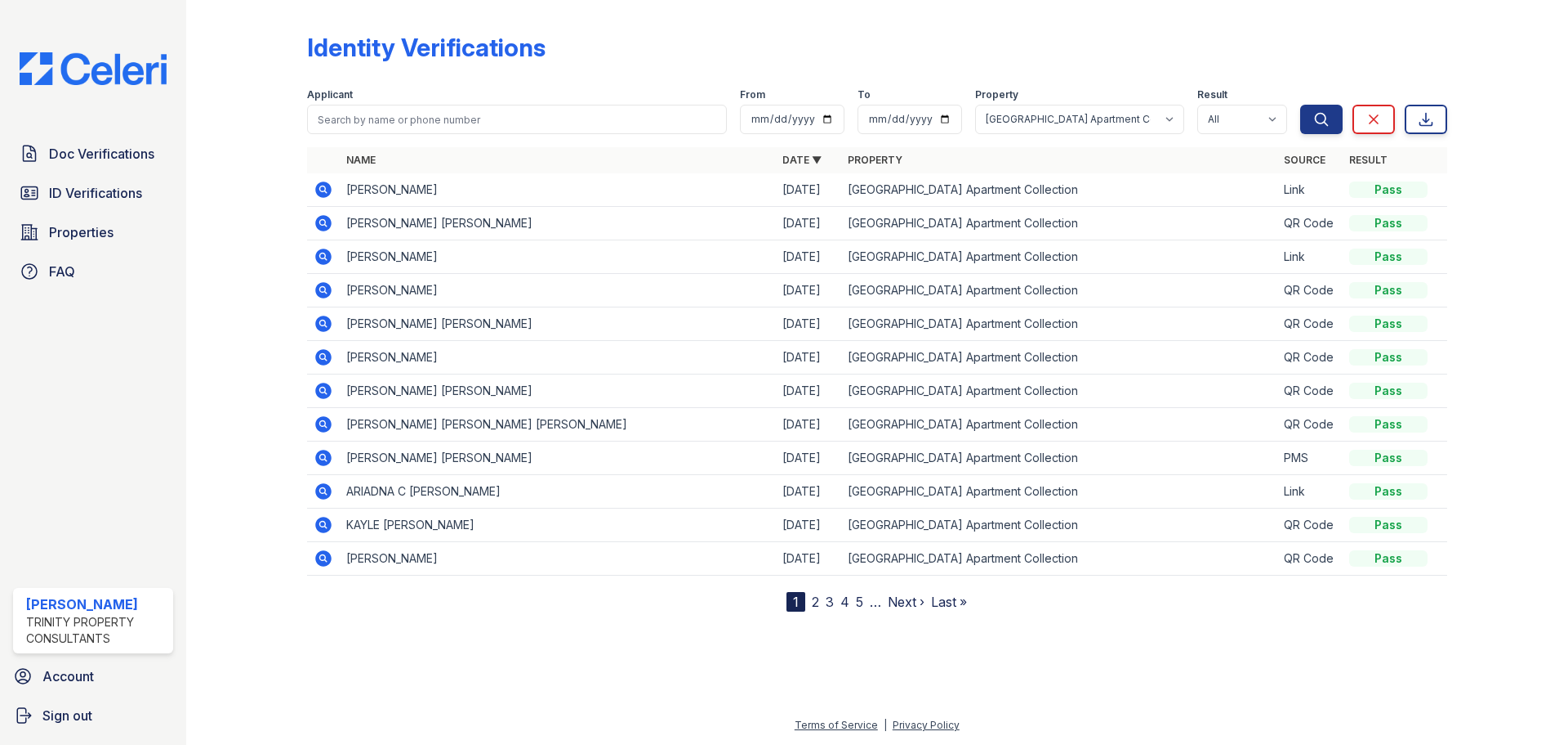
click at [808, 604] on nav "1 2 3 4 5 … Next › Last »" at bounding box center [877, 602] width 181 height 19
click at [812, 602] on link "2" at bounding box center [816, 601] width 8 height 16
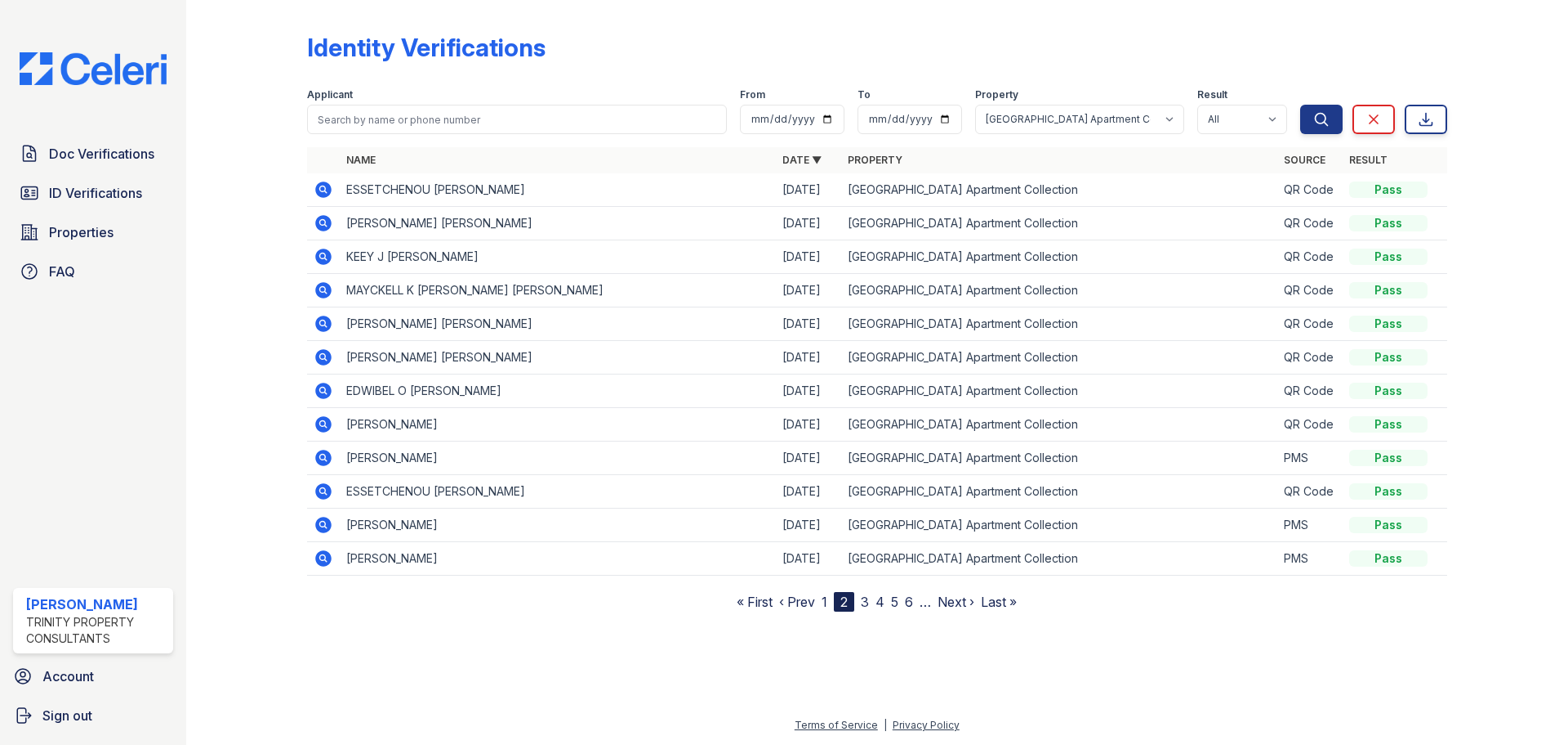
click at [332, 290] on icon at bounding box center [323, 290] width 19 height 19
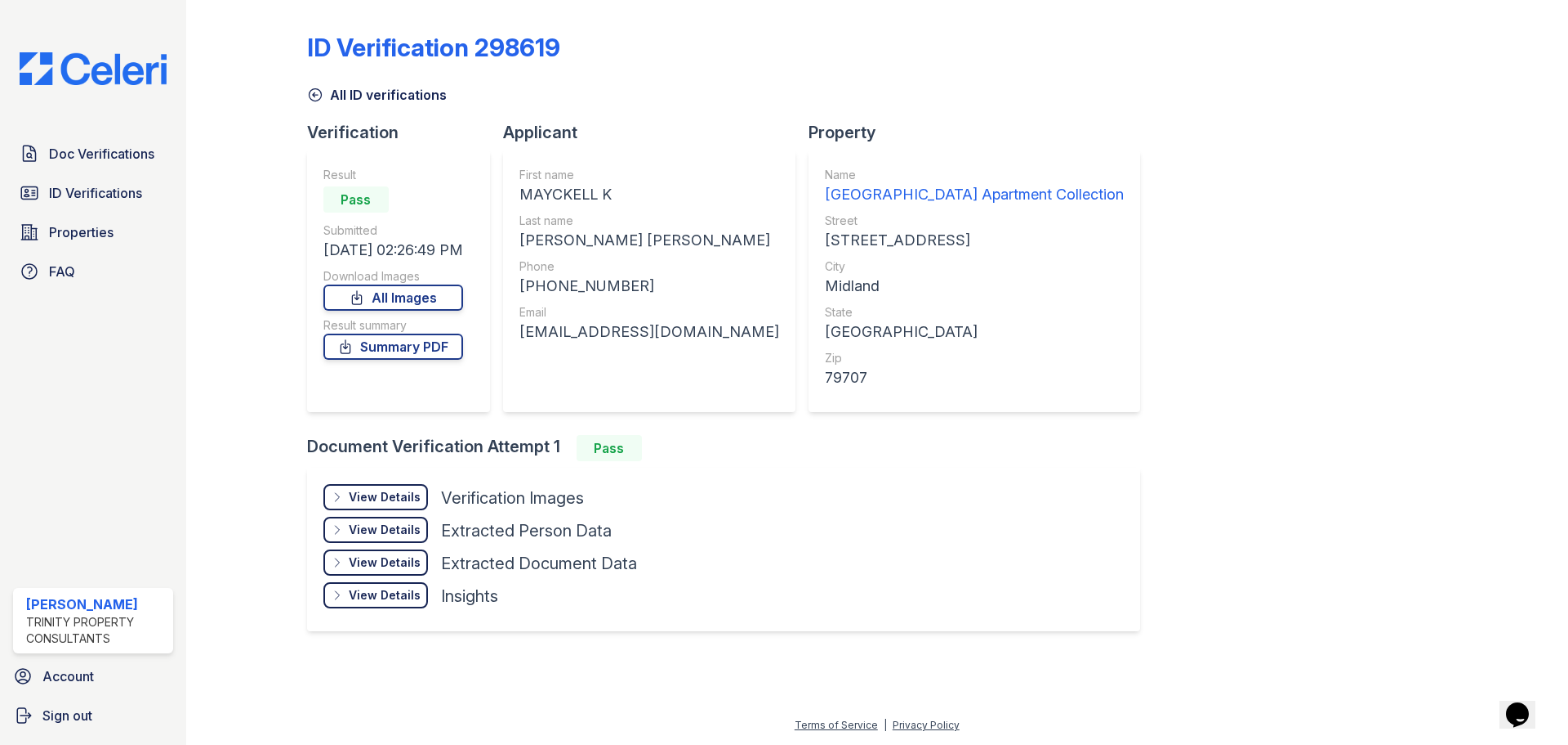
click at [391, 495] on div "View Details" at bounding box center [385, 497] width 72 height 16
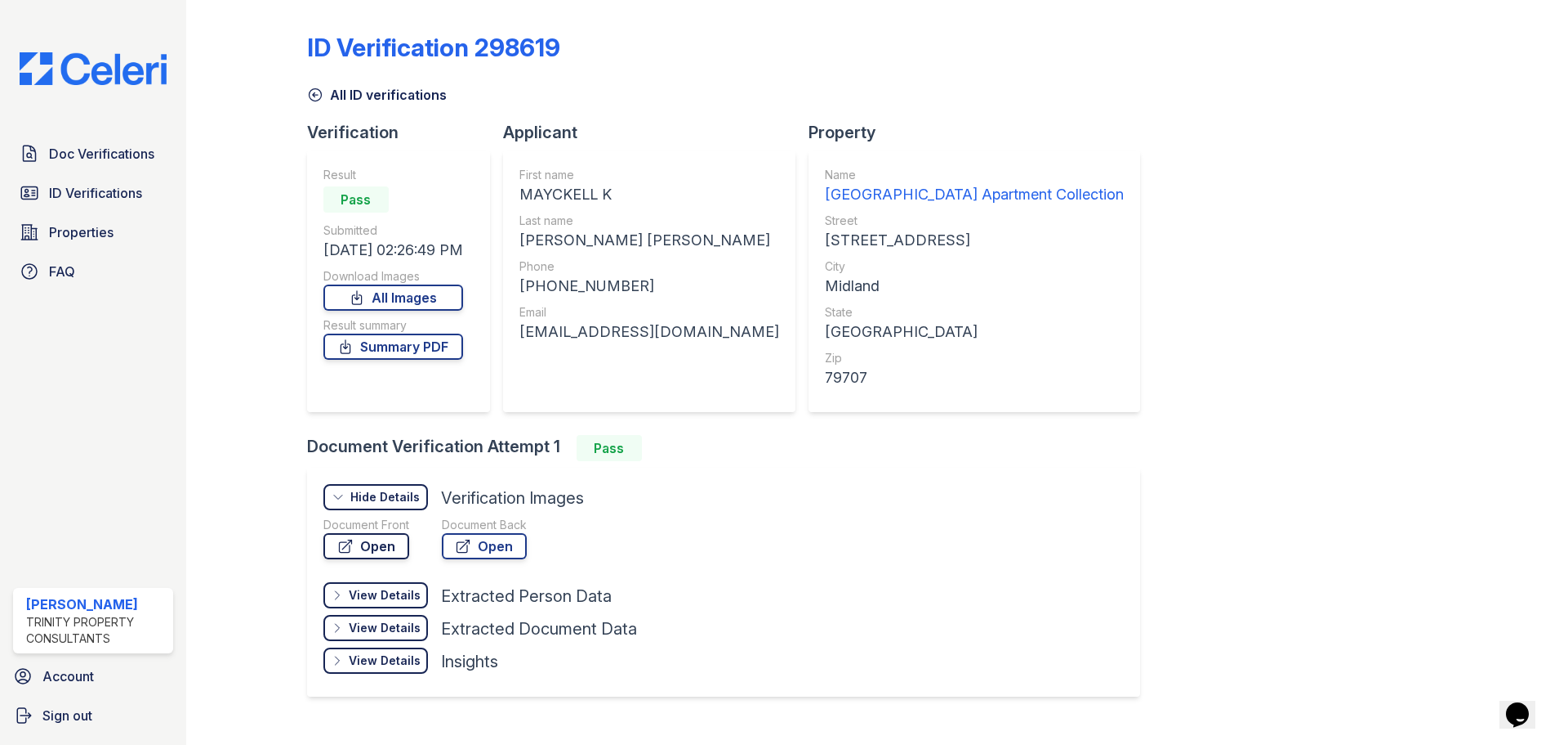
click at [378, 542] on link "Open" at bounding box center [366, 546] width 86 height 26
